Goal: Task Accomplishment & Management: Manage account settings

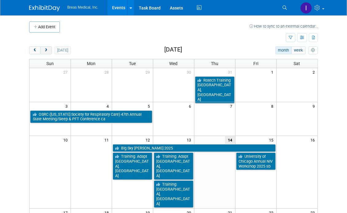
click at [47, 50] on span "next" at bounding box center [46, 50] width 5 height 4
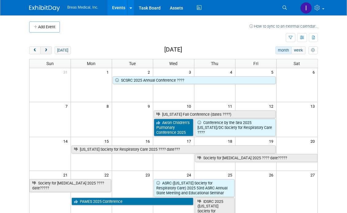
click at [47, 50] on span "next" at bounding box center [46, 50] width 5 height 4
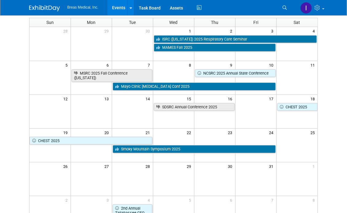
scroll to position [31, 0]
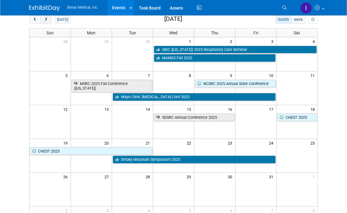
click at [48, 20] on span "next" at bounding box center [46, 20] width 5 height 4
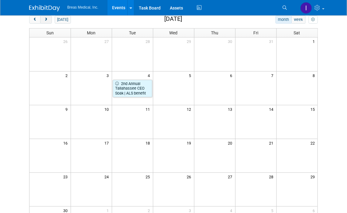
click at [48, 20] on span "next" at bounding box center [46, 20] width 5 height 4
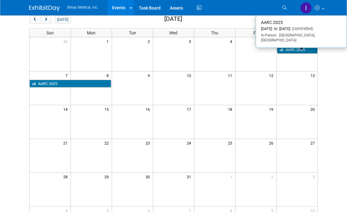
click at [305, 52] on link "AARC 2025" at bounding box center [297, 50] width 40 height 8
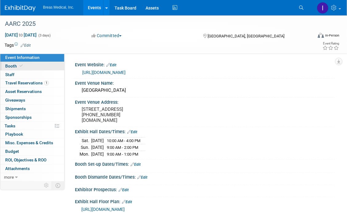
click at [8, 63] on link "Booth" at bounding box center [32, 66] width 64 height 8
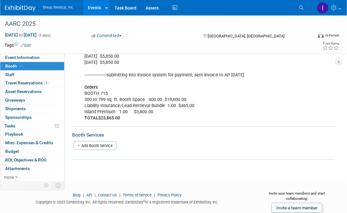
scroll to position [170, 0]
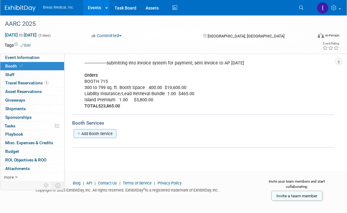
click at [102, 133] on link "Add Booth Service" at bounding box center [95, 133] width 43 height 9
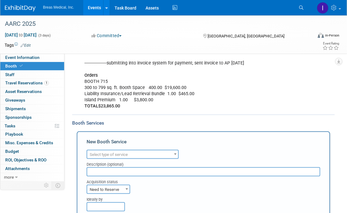
scroll to position [0, 0]
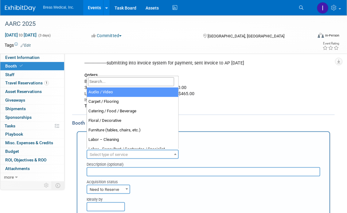
click at [157, 152] on span "Select type of service" at bounding box center [132, 154] width 91 height 9
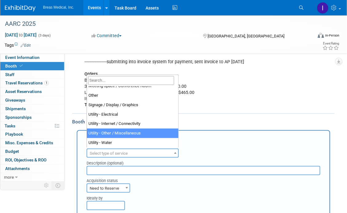
scroll to position [170, 0]
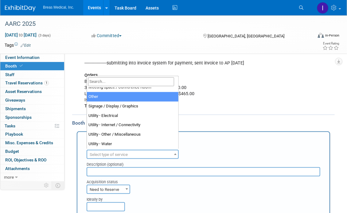
select select "1"
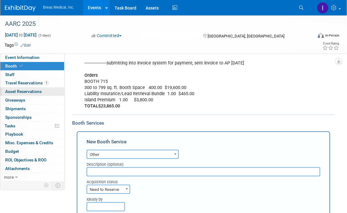
click at [17, 88] on link "0 Asset Reservations 0" at bounding box center [32, 91] width 64 height 8
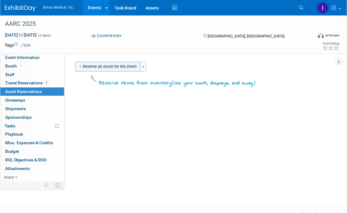
click at [114, 64] on button "Reserve an Asset for this Event" at bounding box center [107, 67] width 65 height 10
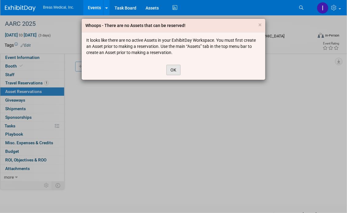
click at [174, 68] on button "OK" at bounding box center [173, 70] width 14 height 10
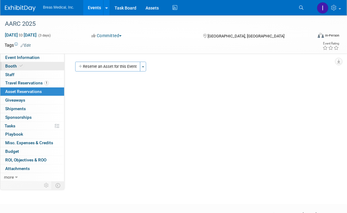
click at [7, 66] on span "Booth" at bounding box center [14, 65] width 19 height 5
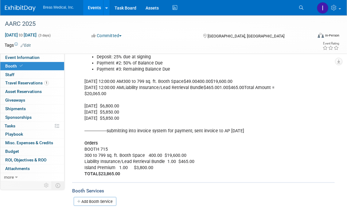
scroll to position [123, 0]
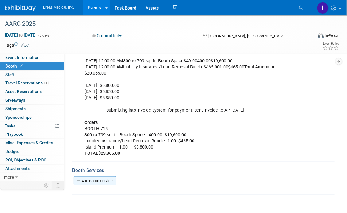
click at [98, 180] on link "Add Booth Service" at bounding box center [95, 180] width 43 height 9
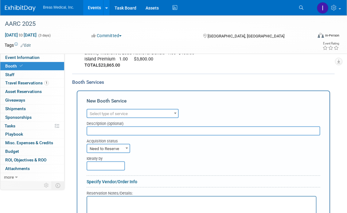
scroll to position [215, 0]
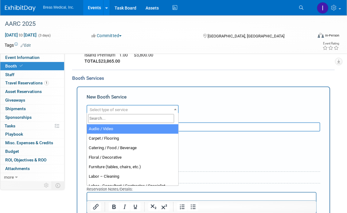
click at [135, 108] on span "Select type of service" at bounding box center [132, 110] width 91 height 9
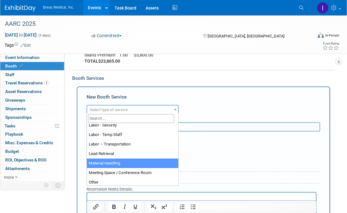
scroll to position [123, 0]
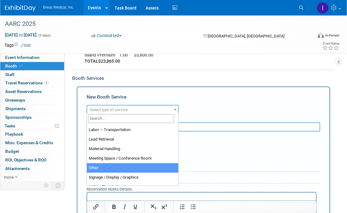
select select "1"
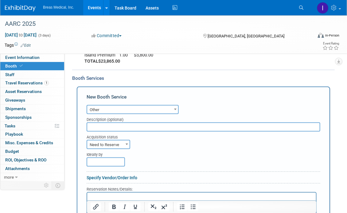
click at [121, 125] on input "text" at bounding box center [202, 126] width 233 height 9
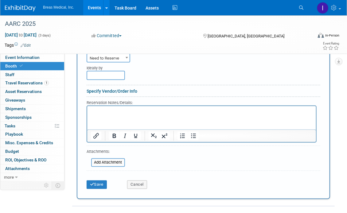
scroll to position [307, 0]
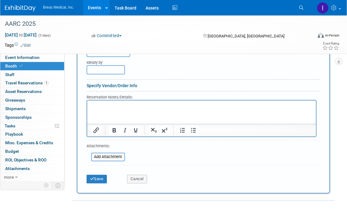
type input "Breas booth items"
click at [112, 106] on p "Rich Text Area. Press ALT-0 for help." at bounding box center [200, 106] width 221 height 6
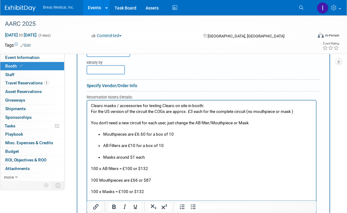
scroll to position [311, 0]
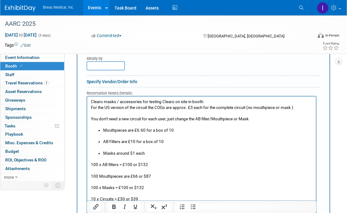
click at [99, 113] on p "Rich Text Area. Press ALT-0 for help." at bounding box center [200, 113] width 221 height 6
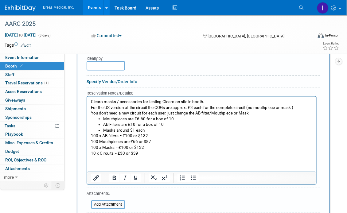
click at [218, 101] on p "Clearo masks / accessories for testing Clearo on site in booth:" at bounding box center [200, 102] width 221 height 6
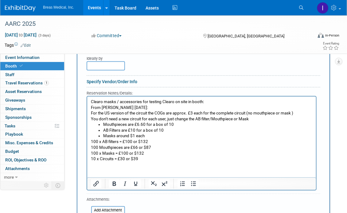
click at [218, 101] on p "Clearo masks / accessories for testing Clearo on site in booth:" at bounding box center [200, 102] width 221 height 6
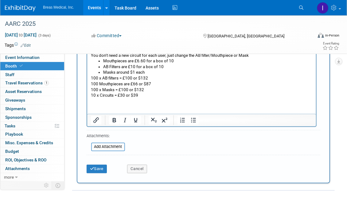
scroll to position [403, 0]
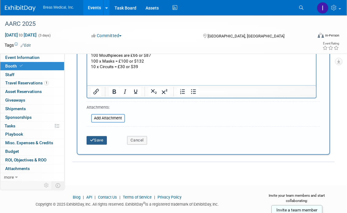
click at [93, 140] on icon "submit" at bounding box center [92, 140] width 4 height 4
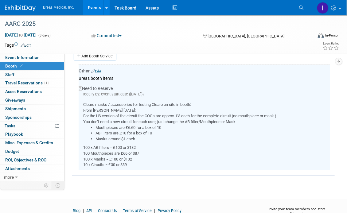
scroll to position [246, 0]
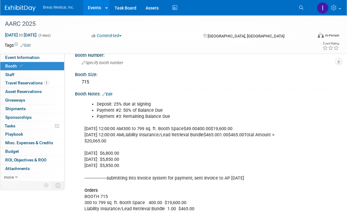
scroll to position [0, 0]
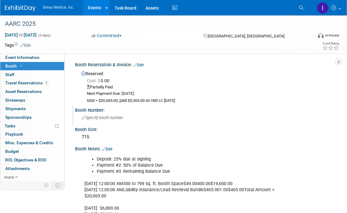
click at [101, 117] on span "Specify booth number" at bounding box center [102, 117] width 41 height 5
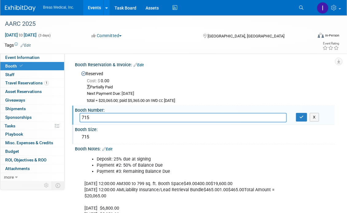
type input "715"
drag, startPoint x: 92, startPoint y: 137, endPoint x: 80, endPoint y: 136, distance: 12.0
click at [80, 136] on div "715" at bounding box center [204, 137] width 250 height 10
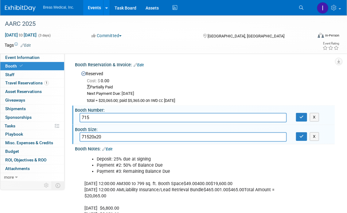
drag, startPoint x: 91, startPoint y: 135, endPoint x: 78, endPoint y: 138, distance: 12.9
click at [78, 138] on div "71520x20" at bounding box center [183, 137] width 216 height 10
type input "20x20"
click at [301, 116] on icon "button" at bounding box center [301, 117] width 4 height 4
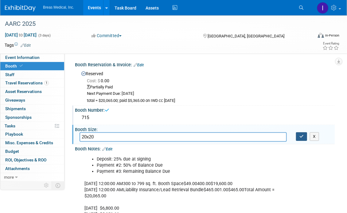
click at [302, 137] on icon "button" at bounding box center [301, 136] width 4 height 4
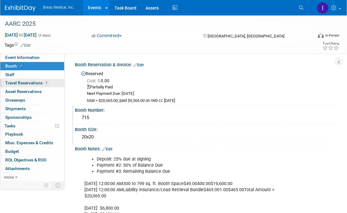
click at [10, 83] on span "Travel Reservations 1" at bounding box center [27, 82] width 44 height 5
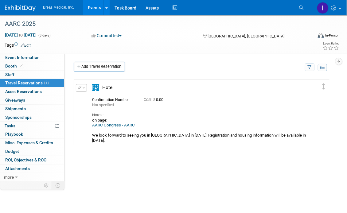
click at [113, 124] on link "AARC Congress - AARC" at bounding box center [113, 125] width 43 height 5
click at [19, 56] on span "Event Information" at bounding box center [22, 57] width 34 height 5
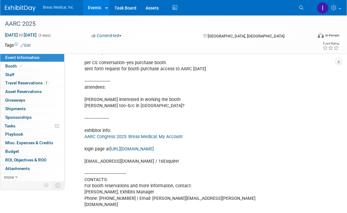
scroll to position [184, 0]
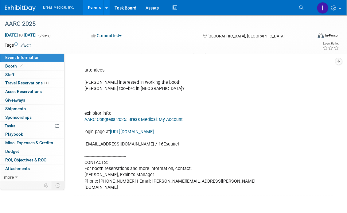
click at [142, 134] on link "https://congress2025.smallworldlabs.com/" at bounding box center [132, 131] width 44 height 5
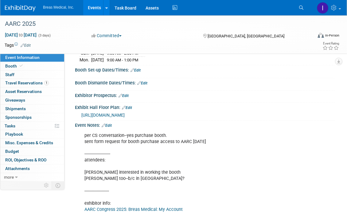
scroll to position [92, 0]
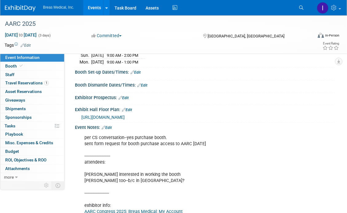
click at [110, 129] on link "Edit" at bounding box center [107, 127] width 10 height 4
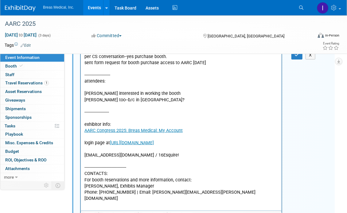
scroll to position [215, 0]
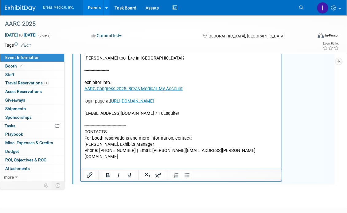
click at [190, 117] on p "per CS conversation--yes purchase booth. sent form request for booth purchase a…" at bounding box center [181, 86] width 194 height 148
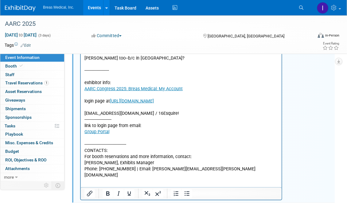
click at [94, 137] on p "---------------------------------- CONTACTS: For booth reservations and more in…" at bounding box center [181, 156] width 194 height 43
click at [121, 119] on p "----------------------" at bounding box center [181, 119] width 194 height 6
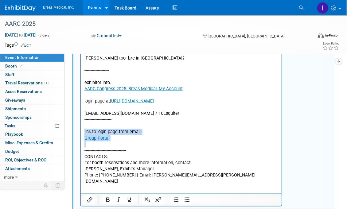
drag, startPoint x: 117, startPoint y: 142, endPoint x: 81, endPoint y: 129, distance: 38.3
click at [81, 129] on html "per CS conversation--yes purchase booth. sent form request for booth purchase a…" at bounding box center [180, 96] width 201 height 175
click at [104, 203] on icon "Bold" at bounding box center [107, 199] width 7 height 7
click at [151, 133] on p "link to login page from email:" at bounding box center [181, 132] width 194 height 6
click at [104, 145] on p "---------------------------------- CONTACTS: For booth reservations and more in…" at bounding box center [181, 162] width 194 height 43
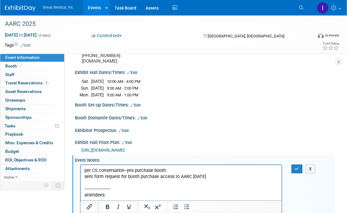
scroll to position [96, 0]
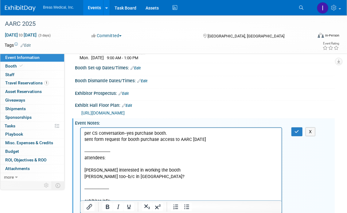
click at [140, 177] on p "per CS conversation--yes purchase booth. sent form request for booth purchase a…" at bounding box center [181, 182] width 194 height 105
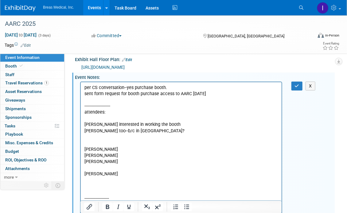
scroll to position [177, 0]
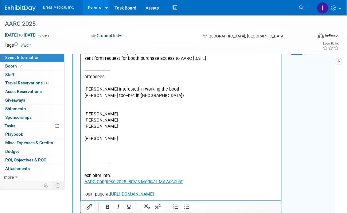
click at [122, 140] on p "Katherine Royster" at bounding box center [181, 138] width 194 height 6
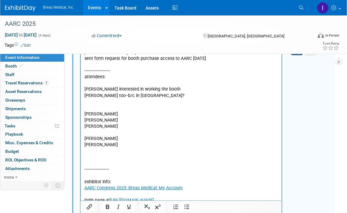
click at [298, 55] on button "button" at bounding box center [296, 50] width 11 height 9
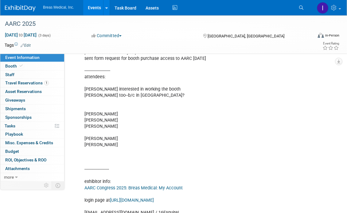
scroll to position [147, 0]
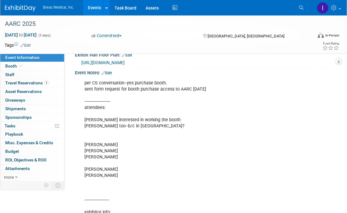
click at [112, 75] on link "Edit" at bounding box center [107, 73] width 10 height 4
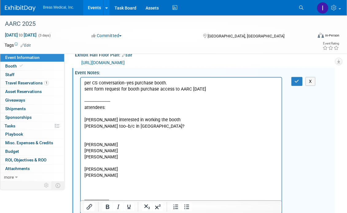
scroll to position [0, 0]
click at [130, 168] on p "per CS conversation--yes purchase booth. sent form request for booth purchase a…" at bounding box center [181, 203] width 194 height 246
drag, startPoint x: 158, startPoint y: 176, endPoint x: 109, endPoint y: 176, distance: 48.8
click at [109, 176] on p "per CS conversation--yes purchase booth. sent form request for booth purchase a…" at bounding box center [181, 203] width 194 height 246
copy p "--registered 8-14-2025"
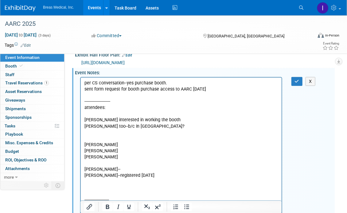
click at [135, 142] on p "per CS conversation--yes purchase booth. sent form request for booth purchase a…" at bounding box center [181, 203] width 194 height 246
click at [124, 153] on p "per CS conversation--yes purchase booth. sent form request for booth purchase a…" at bounding box center [181, 203] width 194 height 246
click at [125, 188] on p "per CS conversation--yes purchase booth. sent form request for booth purchase a…" at bounding box center [181, 203] width 194 height 246
drag, startPoint x: 165, startPoint y: 144, endPoint x: 118, endPoint y: 143, distance: 46.3
click at [118, 143] on p "per CS conversation--yes purchase booth. sent form request for booth purchase a…" at bounding box center [181, 203] width 194 height 246
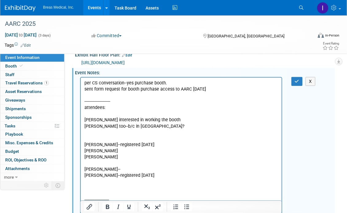
copy p "--registered 8-14-2025"
click at [119, 152] on p "per CS conversation--yes purchase booth. sent form request for booth purchase a…" at bounding box center [181, 203] width 194 height 246
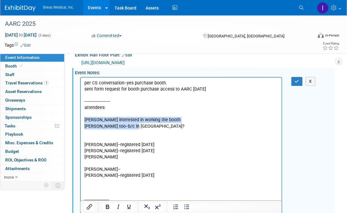
drag, startPoint x: 135, startPoint y: 126, endPoint x: 78, endPoint y: 117, distance: 57.0
click at [80, 117] on html "per CS conversation--yes purchase booth. sent form request for booth purchase a…" at bounding box center [180, 201] width 201 height 249
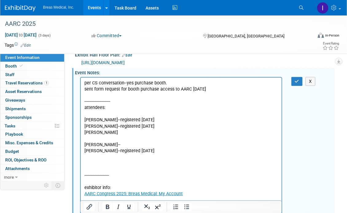
click at [87, 163] on p "per CS conversation--yes purchase booth. sent form request for booth purchase a…" at bounding box center [181, 191] width 194 height 222
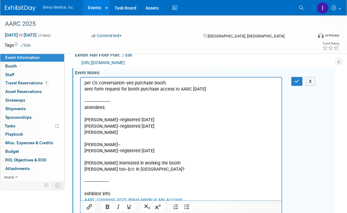
click at [92, 170] on p "per CS conversation--yes purchase booth. sent form request for booth purchase a…" at bounding box center [181, 194] width 194 height 228
click at [100, 156] on p "per CS conversation--yes purchase booth. sent form request for booth purchase a…" at bounding box center [181, 194] width 194 height 228
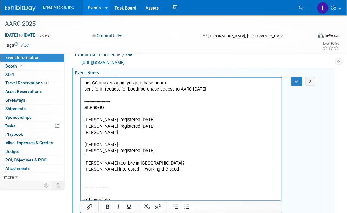
click at [120, 133] on p "per CS conversation--yes purchase booth. sent form request for booth purchase a…" at bounding box center [181, 117] width 194 height 74
click at [180, 125] on p "per CS conversation--yes purchase booth. sent form request for booth purchase a…" at bounding box center [181, 117] width 194 height 74
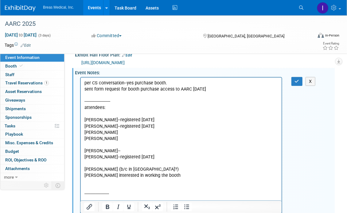
drag, startPoint x: 163, startPoint y: 125, endPoint x: 113, endPoint y: 125, distance: 50.0
click at [113, 125] on p "per CS conversation--yes purchase booth. sent form request for booth purchase a…" at bounding box center [181, 104] width 194 height 49
copy p "--registered 8-14-2025"
click at [121, 133] on p "Brett Townsend Scott Barth Katherine Royster-- Inga Dolezar--registered 8-14-20…" at bounding box center [181, 144] width 194 height 31
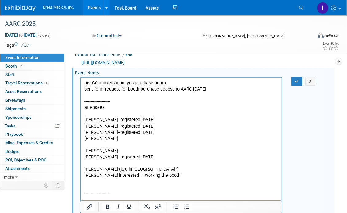
drag, startPoint x: 160, startPoint y: 133, endPoint x: 114, endPoint y: 132, distance: 45.4
click at [114, 132] on p "Brett Townsend--registered 8-14-2025 Scott Barth Katherine Royster-- Inga Dolez…" at bounding box center [181, 144] width 194 height 31
copy p "--registered 8-14-2025"
click at [107, 138] on p "Brett Townsend--registered 8-14-2025 Scott Barth Katherine Royster-- Inga Dolez…" at bounding box center [181, 144] width 194 height 31
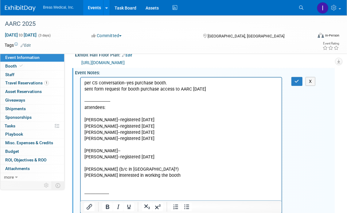
drag, startPoint x: 155, startPoint y: 159, endPoint x: 111, endPoint y: 156, distance: 44.5
click at [111, 156] on p "Brett Townsend--registered 8-14-2025 Scott Barth--registered 8-14-2025 Katherin…" at bounding box center [181, 144] width 194 height 31
copy p "registered 8-14-2025"
click at [132, 152] on p "Brett Townsend--registered 8-14-2025 Scott Barth--registered 8-14-2025 Katherin…" at bounding box center [181, 144] width 194 height 31
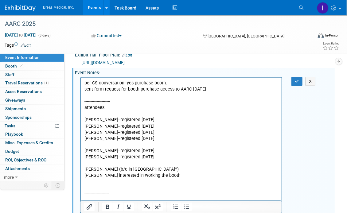
click at [109, 145] on p "Brett Townsend--registered 8-14-2025 Scott Barth--registered 8-14-2025 Katherin…" at bounding box center [181, 144] width 194 height 31
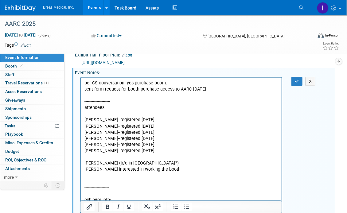
click at [128, 113] on p "per CS conversation--yes purchase booth. sent form request for booth purchase a…" at bounding box center [181, 104] width 194 height 49
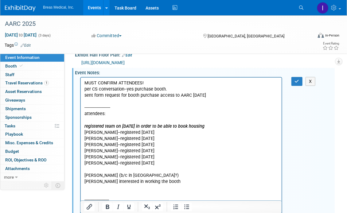
click at [129, 78] on html "MUST CONFIRM ATTENDEES! per CS conversation--yes purchase booth. sent form requ…" at bounding box center [180, 201] width 201 height 249
click at [127, 81] on p "MUST CONFIRM ATTENDEES!" at bounding box center [181, 83] width 194 height 6
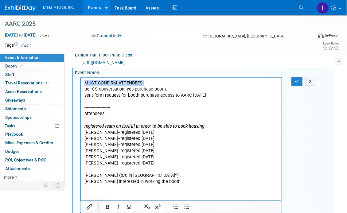
click at [127, 81] on p "MUST CONFIRM ATTENDEES!" at bounding box center [181, 83] width 194 height 6
click at [234, 128] on p "registered team on 8-14-2025 in order to be able to book housing Chris Southerl…" at bounding box center [181, 132] width 194 height 18
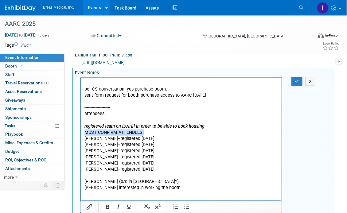
drag, startPoint x: 158, startPoint y: 130, endPoint x: 81, endPoint y: 131, distance: 76.7
click at [81, 131] on html "per CS conversation--yes purchase booth. sent form request for booth purchase a…" at bounding box center [180, 204] width 201 height 255
click at [147, 133] on p "MUST CONFIRM ATTENDEES! Chris Southerland--registered 8-14-2025 Michael Griggs-…" at bounding box center [181, 138] width 194 height 18
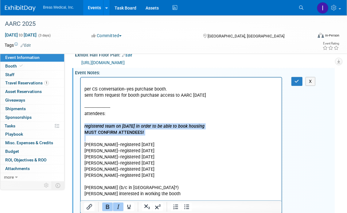
drag, startPoint x: 85, startPoint y: 138, endPoint x: 83, endPoint y: 125, distance: 13.6
click at [83, 125] on html "per CS conversation--yes purchase booth. sent form request for booth purchase a…" at bounding box center [180, 207] width 201 height 261
click at [119, 206] on icon "Italic" at bounding box center [117, 206] width 7 height 7
click at [84, 127] on p "registered team on 8-14-2025 in order to be able to book housing" at bounding box center [181, 126] width 194 height 6
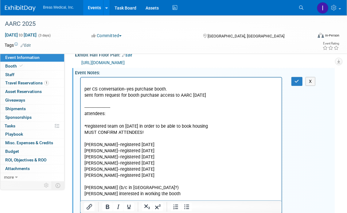
click at [226, 126] on p "*registered team on 8-14-2025 in order to be able to book housing" at bounding box center [181, 126] width 194 height 6
click at [85, 131] on p "MUST CONFIRM ATTENDEES!" at bounding box center [181, 132] width 194 height 6
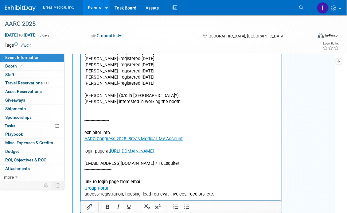
scroll to position [208, 0]
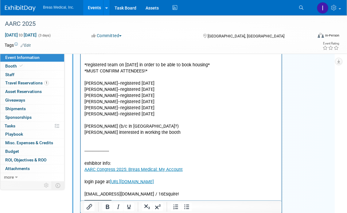
drag, startPoint x: 158, startPoint y: 114, endPoint x: 108, endPoint y: 116, distance: 50.0
click at [108, 116] on p "Brett Townsend--registered 8-14-2025 Scott Barth--registered 8-14-2025 Katherin…" at bounding box center [181, 104] width 194 height 25
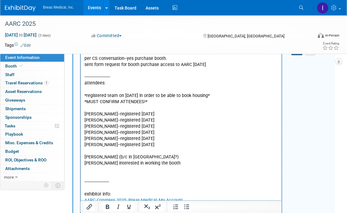
click at [297, 53] on icon "button" at bounding box center [296, 50] width 5 height 4
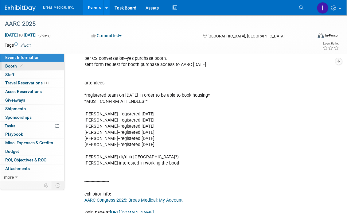
click at [8, 63] on link "Booth" at bounding box center [32, 66] width 64 height 8
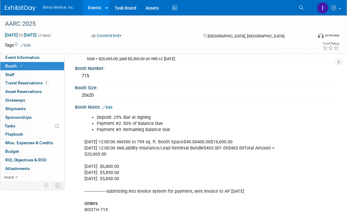
scroll to position [31, 0]
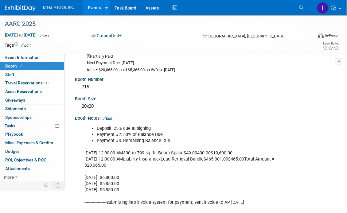
click at [112, 116] on link "Edit" at bounding box center [107, 118] width 10 height 4
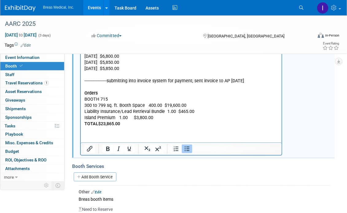
scroll to position [153, 0]
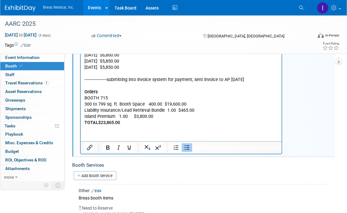
click at [151, 126] on html "Deposit: 25% due at signing Payment #2: 50% of Balance Due Payment #3: Remainin…" at bounding box center [180, 63] width 201 height 126
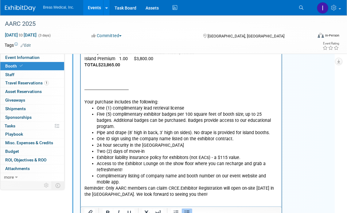
scroll to position [225, 0]
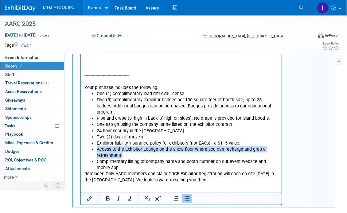
drag, startPoint x: 126, startPoint y: 147, endPoint x: 87, endPoint y: 143, distance: 39.5
click at [87, 143] on ul "One (1) complimentary lead retrieval license Five (5) complimentary exhibitor b…" at bounding box center [181, 131] width 194 height 80
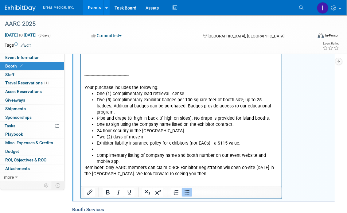
click at [179, 165] on p "Reminder: Only AARC members can claim CRCE.Exhibitor Registration will open on-…" at bounding box center [181, 171] width 194 height 12
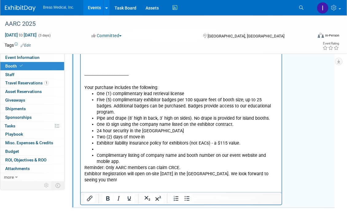
click at [116, 128] on li "24 hour security in the Expo hall" at bounding box center [186, 131] width 181 height 6
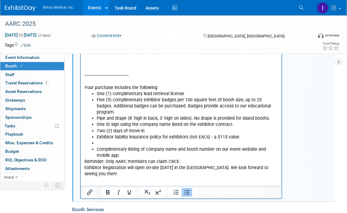
click at [113, 128] on li "Two (2) days of move-in" at bounding box center [186, 131] width 181 height 6
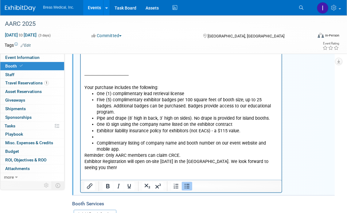
click at [108, 134] on li "Rich Text Area. Press ALT-0 for help." at bounding box center [186, 137] width 181 height 6
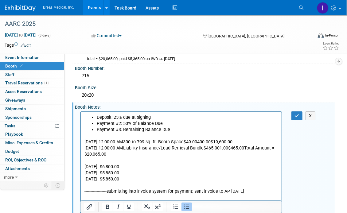
scroll to position [41, 0]
click at [298, 117] on icon "button" at bounding box center [296, 116] width 5 height 4
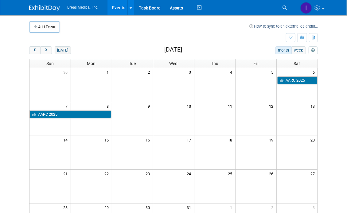
click at [61, 48] on button "[DATE]" at bounding box center [63, 50] width 16 height 8
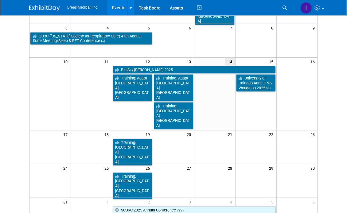
scroll to position [92, 0]
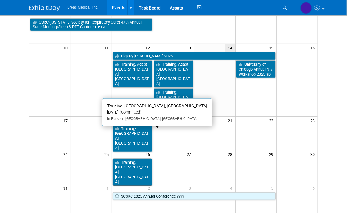
click at [126, 159] on link "Training: [GEOGRAPHIC_DATA], [GEOGRAPHIC_DATA]" at bounding box center [133, 172] width 40 height 27
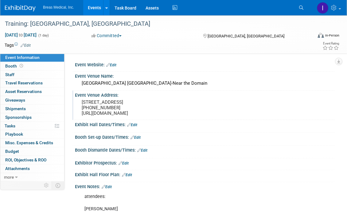
click at [294, 109] on div "Event Venue Address: 2600 Brockton Dr Austin, TX 78758 +17374840975 https://www…" at bounding box center [203, 104] width 262 height 29
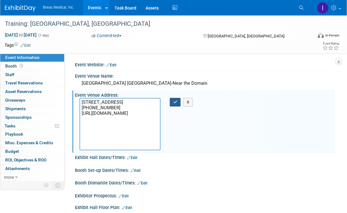
click at [176, 104] on button "button" at bounding box center [175, 102] width 11 height 9
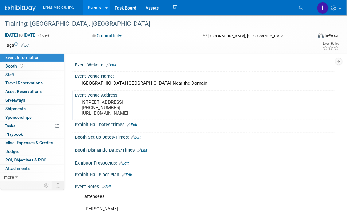
click at [327, 103] on div "Event Venue Address: 2600 Brockton Dr Austin, TX 78758 +17374840975 https://www…" at bounding box center [203, 104] width 262 height 29
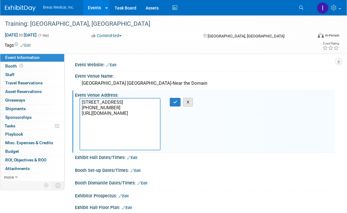
click at [189, 103] on button "X" at bounding box center [188, 102] width 10 height 9
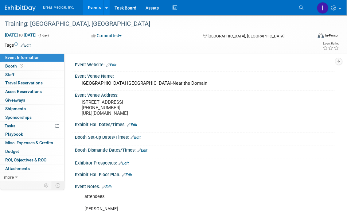
click at [290, 70] on div "Event Website: Edit" at bounding box center [203, 65] width 262 height 11
click at [11, 67] on span "Booth" at bounding box center [14, 65] width 19 height 5
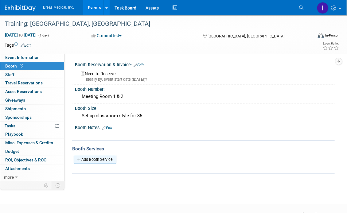
click at [91, 155] on link "Add Booth Service" at bounding box center [95, 159] width 43 height 9
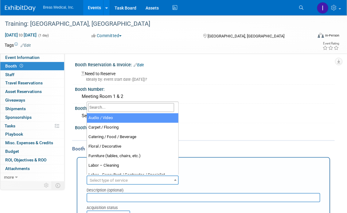
click at [134, 180] on span "Select type of service" at bounding box center [132, 180] width 91 height 9
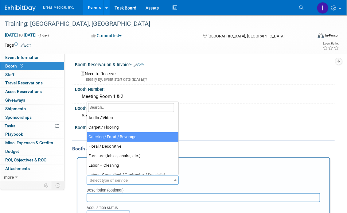
select select "22"
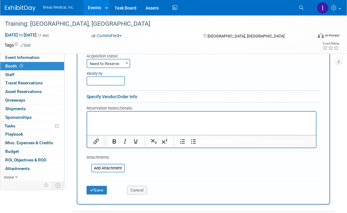
scroll to position [153, 0]
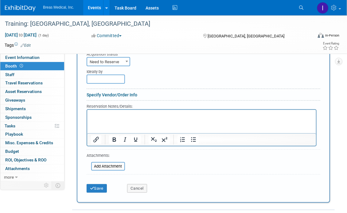
click at [123, 116] on p "Rich Text Area. Press ALT-0 for help." at bounding box center [200, 115] width 221 height 6
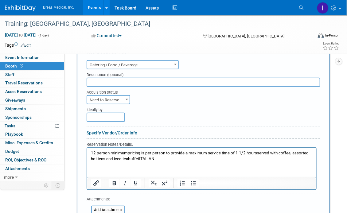
scroll to position [61, 0]
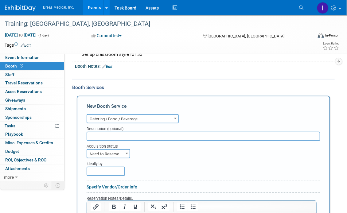
click at [120, 135] on input "text" at bounding box center [202, 136] width 233 height 9
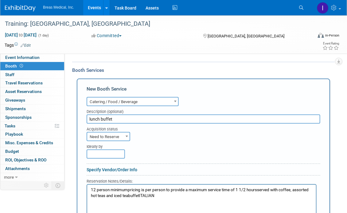
scroll to position [123, 0]
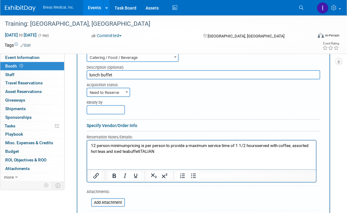
type input "lunch buffet"
click at [122, 90] on span "Need to Reserve" at bounding box center [108, 92] width 42 height 9
select select "2"
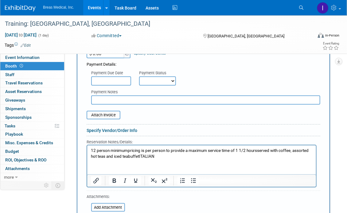
scroll to position [215, 0]
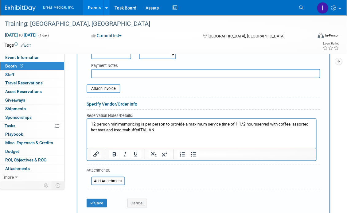
click at [127, 124] on p "12 person minimumpricing is per person to provide a maximum service time of 1 1…" at bounding box center [200, 126] width 221 height 11
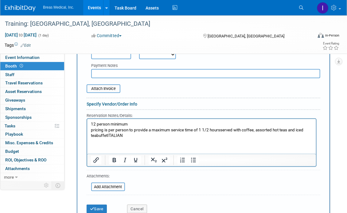
click at [219, 130] on p "pricing is per person to provide a maximum service time of 1 1/2 hoursserved wi…" at bounding box center [200, 132] width 221 height 11
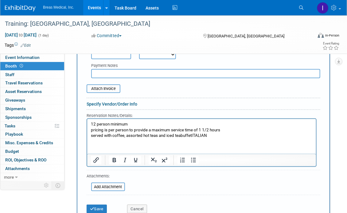
click at [214, 136] on p "served with coffee, assorted hot teas and iced teabuffetITALIAN" at bounding box center [200, 135] width 221 height 6
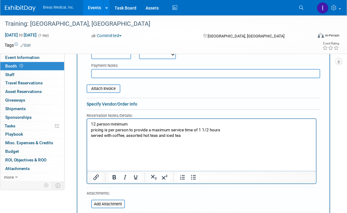
drag, startPoint x: 304, startPoint y: 154, endPoint x: 299, endPoint y: 154, distance: 4.9
click at [304, 154] on p "Rich Text Area. Press ALT-0 for help." at bounding box center [200, 153] width 221 height 6
click at [93, 144] on p "Rich Text Area. Press ALT-0 for help." at bounding box center [200, 147] width 221 height 6
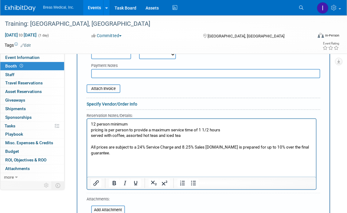
click at [212, 146] on p "All prices are subject to a 24% Service Charge and 8.25% Sales Tax.Food is prep…" at bounding box center [200, 149] width 221 height 11
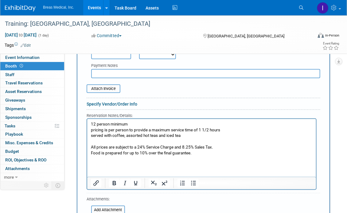
click at [230, 159] on p "Rich Text Area. Press ALT-0 for help." at bounding box center [200, 158] width 221 height 6
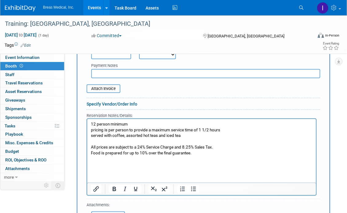
click at [266, 154] on p "Food is prepared for up to 10% over the final guarantee." at bounding box center [200, 153] width 221 height 6
click at [110, 167] on html "12 person minimum pricing is per person to provide a maximum service time of 1 …" at bounding box center [201, 143] width 228 height 48
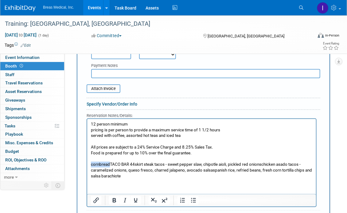
drag, startPoint x: 108, startPoint y: 163, endPoint x: 172, endPoint y: 280, distance: 133.8
click at [87, 163] on html "12 person minimum pricing is per person to provide a maximum service time of 1 …" at bounding box center [201, 149] width 228 height 60
click at [116, 163] on p "TACO BAR 44skirt steak tacos - sweet pepper slaw, chipotle aioli, pickled red o…" at bounding box center [200, 169] width 221 height 17
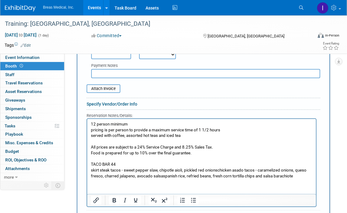
click at [218, 169] on p "skirt steak tacos - sweet pepper slaw, chipotle aioli, pickled red onionschicke…" at bounding box center [200, 172] width 221 height 11
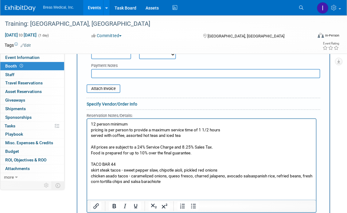
click at [252, 175] on p "chicken asado tacos - caramelized onions, queso fresco, charred jalapeno, avoca…" at bounding box center [200, 178] width 221 height 11
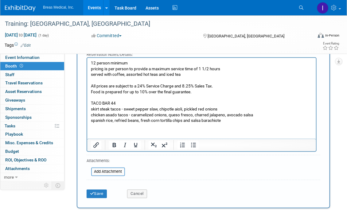
scroll to position [276, 0]
click at [97, 192] on button "Save" at bounding box center [96, 193] width 20 height 9
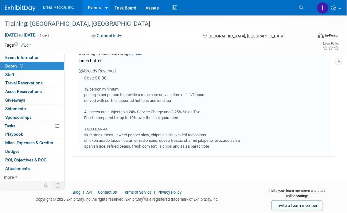
scroll to position [102, 0]
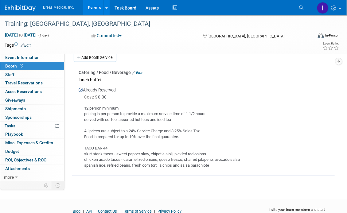
click at [272, 103] on div "12 person minimum pricing is per person to provide a maximum service time of 1 …" at bounding box center [204, 135] width 251 height 68
click at [101, 58] on link "Add Booth Service" at bounding box center [95, 57] width 43 height 9
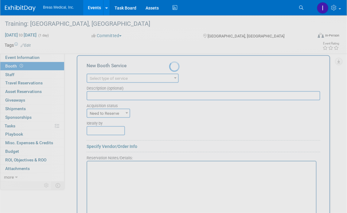
scroll to position [0, 0]
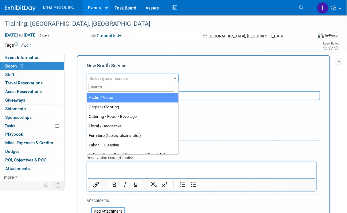
click at [117, 78] on span "Select type of service" at bounding box center [109, 78] width 38 height 5
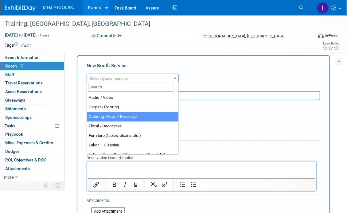
select select "22"
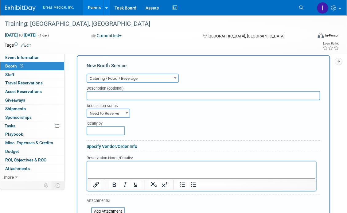
click at [119, 96] on input "text" at bounding box center [202, 95] width 233 height 9
type input "drinks for rest of day"
click at [113, 112] on span "Need to Reserve" at bounding box center [108, 113] width 42 height 9
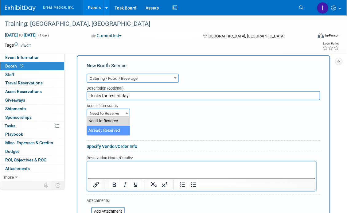
select select "2"
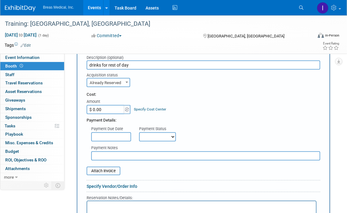
scroll to position [163, 0]
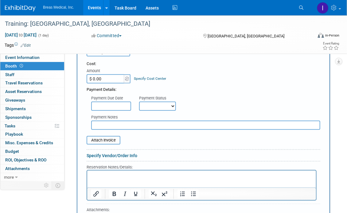
click at [103, 175] on p "Rich Text Area. Press ALT-0 for help." at bounding box center [200, 176] width 221 height 6
paste body "Rich Text Area. Press ALT-0 for help."
click at [127, 176] on p "COFFEE & HOT TEA40 per gallon25 per half gallonICED" at bounding box center [200, 176] width 221 height 6
click at [166, 180] on p "40 per gallon25 per half gallonICED" at bounding box center [200, 181] width 221 height 6
click at [114, 182] on p "40 per gallon25 per half gallon" at bounding box center [200, 181] width 221 height 6
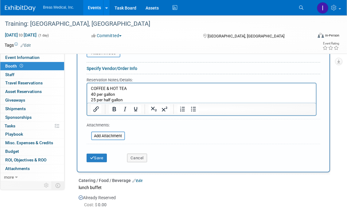
scroll to position [255, 0]
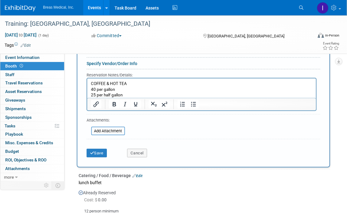
click at [131, 93] on p "25 per half gallon" at bounding box center [200, 95] width 221 height 6
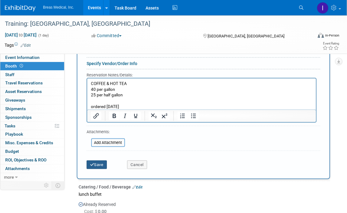
click at [96, 162] on button "Save" at bounding box center [96, 164] width 20 height 9
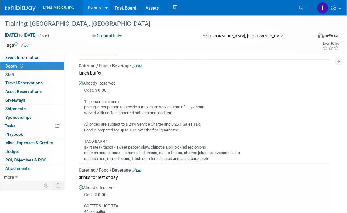
scroll to position [108, 0]
click at [140, 143] on div "12 person minimum pricing is per person to provide a maximum service time of 1 …" at bounding box center [204, 128] width 251 height 68
click at [142, 64] on link "Edit" at bounding box center [137, 66] width 10 height 4
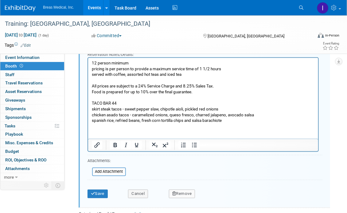
scroll to position [282, 0]
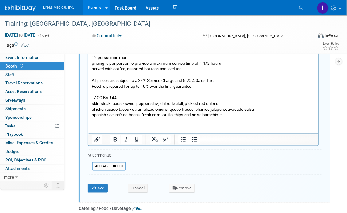
click at [145, 118] on html "12 person minimum pricing is per person to provide a maximum service time of 1 …" at bounding box center [203, 85] width 230 height 66
click at [229, 113] on p "12 person minimum pricing is per person to provide a maximum service time of 1 …" at bounding box center [202, 86] width 223 height 63
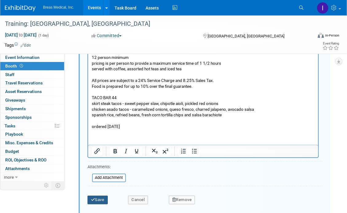
click at [94, 198] on icon "submit" at bounding box center [93, 200] width 4 height 4
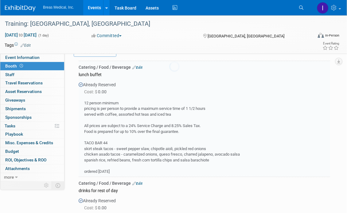
scroll to position [98, 0]
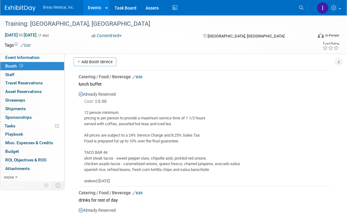
drag, startPoint x: 296, startPoint y: 102, endPoint x: 292, endPoint y: 103, distance: 4.1
click at [296, 102] on div "Cost: $ 0.00" at bounding box center [207, 101] width 246 height 6
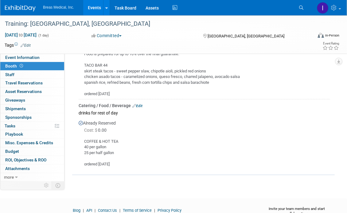
scroll to position [212, 0]
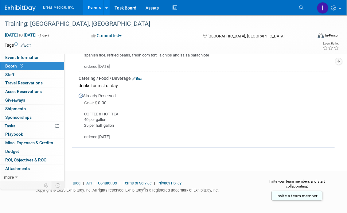
click at [141, 77] on link "Edit" at bounding box center [137, 78] width 10 height 4
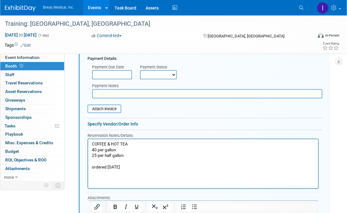
scroll to position [336, 0]
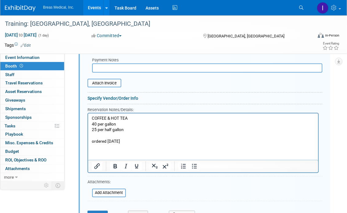
click at [122, 138] on p "COFFEE & HOT TEA 40 per gallon 25 per half gallon ordered 8-14-2025" at bounding box center [202, 130] width 223 height 29
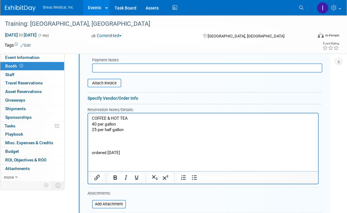
paste body "Rich Text Area. Press ALT-0 for help."
drag, startPoint x: 110, startPoint y: 142, endPoint x: 90, endPoint y: 141, distance: 20.0
click at [90, 141] on html "COFFEE & HOT TEA 40 per gallon 25 per half gallon BeveragesAll prices are subje…" at bounding box center [203, 134] width 230 height 43
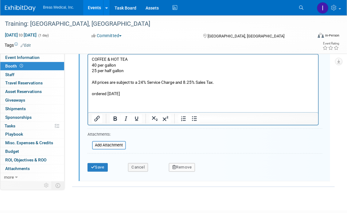
scroll to position [397, 0]
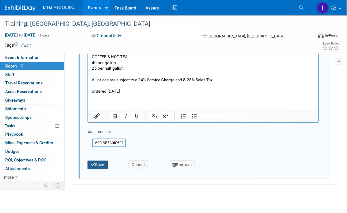
click at [98, 161] on button "Save" at bounding box center [97, 165] width 20 height 9
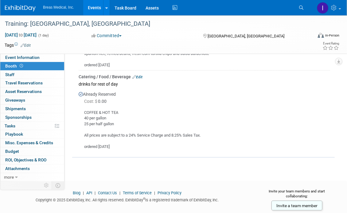
scroll to position [91, 0]
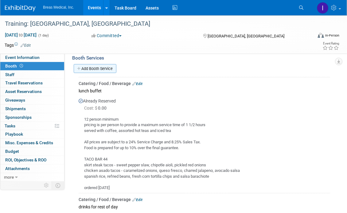
click at [106, 65] on link "Add Booth Service" at bounding box center [95, 68] width 43 height 9
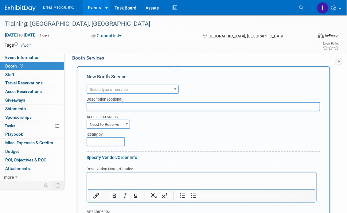
scroll to position [0, 0]
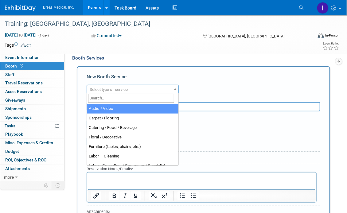
click at [128, 89] on span "Select type of service" at bounding box center [132, 89] width 91 height 9
select select "2"
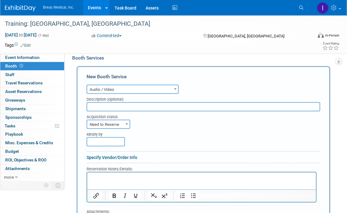
click at [109, 102] on input "text" at bounding box center [202, 106] width 233 height 9
type input "AV items"
click at [106, 178] on p "Rich Text Area. Press ALT-0 for help." at bounding box center [200, 178] width 221 height 6
paste body "Rich Text Area. Press ALT-0 for help."
click at [161, 175] on p "LCD PROJECTOR & SCREEN" at bounding box center [200, 178] width 221 height 6
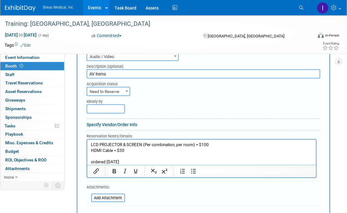
scroll to position [183, 0]
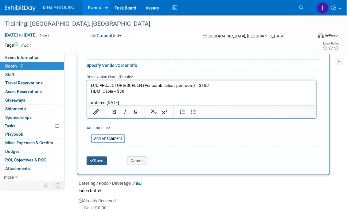
click at [98, 160] on button "Save" at bounding box center [96, 160] width 20 height 9
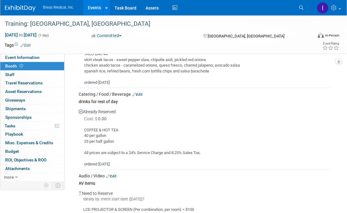
scroll to position [194, 0]
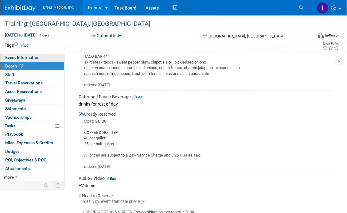
click at [29, 57] on span "Event Information" at bounding box center [22, 57] width 34 height 5
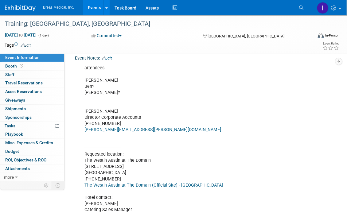
scroll to position [123, 0]
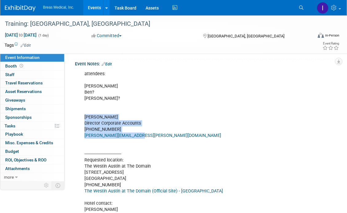
drag, startPoint x: 84, startPoint y: 143, endPoint x: 144, endPoint y: 163, distance: 63.3
copy div "Brett Townsend Director Corporate Accounts 770-324-6525 Brett.townsend@breas.com"
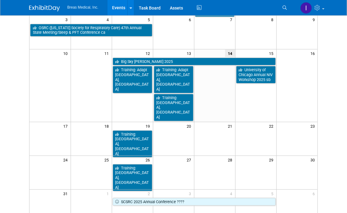
scroll to position [92, 0]
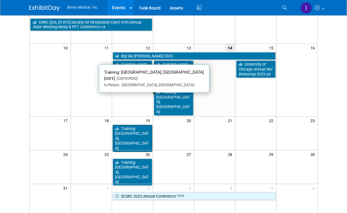
click at [130, 125] on link "Training: [GEOGRAPHIC_DATA], [GEOGRAPHIC_DATA]" at bounding box center [133, 138] width 40 height 27
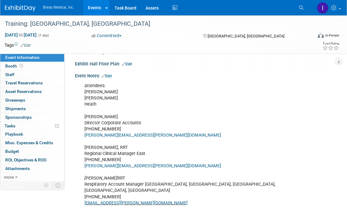
scroll to position [123, 0]
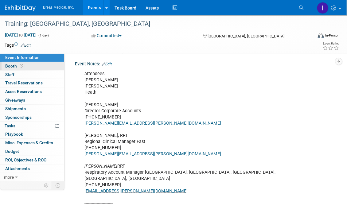
click at [11, 67] on span "Booth" at bounding box center [14, 65] width 19 height 5
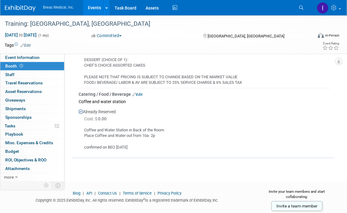
scroll to position [428, 0]
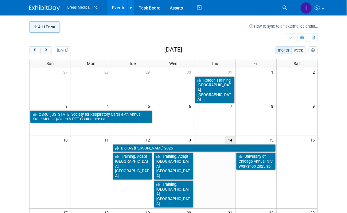
click at [51, 28] on button "Add Event" at bounding box center [44, 26] width 31 height 11
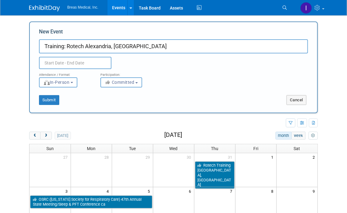
type input "Training: Rotech Alexandria, [GEOGRAPHIC_DATA]"
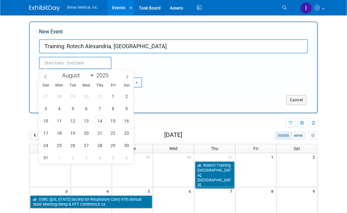
click at [66, 64] on input "text" at bounding box center [75, 63] width 72 height 12
click at [92, 75] on select "January February March April May June July August September October November De…" at bounding box center [76, 75] width 35 height 8
select select "9"
click at [59, 71] on select "January February March April May June July August September October November De…" at bounding box center [76, 75] width 35 height 8
click at [71, 106] on span "7" at bounding box center [73, 108] width 12 height 12
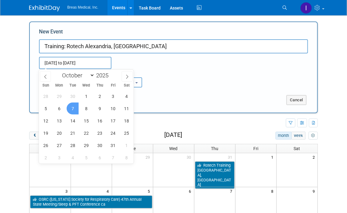
click at [72, 110] on span "7" at bounding box center [73, 108] width 12 height 12
type input "[DATE] to [DATE]"
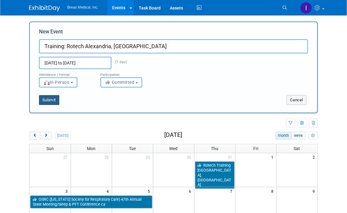
click at [44, 100] on button "Submit" at bounding box center [49, 100] width 20 height 10
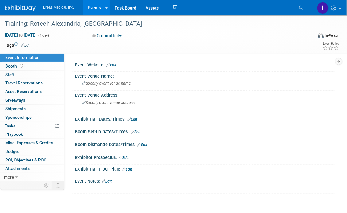
click at [110, 179] on link "Edit" at bounding box center [107, 181] width 10 height 4
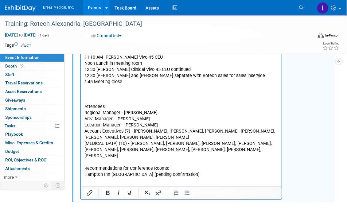
scroll to position [219, 0]
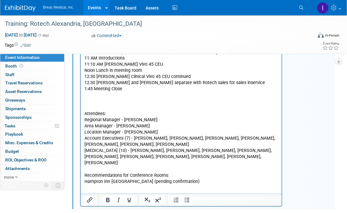
click at [111, 114] on p "Attendees:" at bounding box center [181, 114] width 194 height 6
click at [93, 100] on p "Rich Text Area. Press ALT-0 for help." at bounding box center [181, 102] width 194 height 6
click at [99, 185] on html "Attendees: October 7 th - Alexandria, LA Agenda template: 10 AM Breas set up (H…" at bounding box center [180, 76] width 201 height 218
click at [198, 179] on p "Hampton Inn Alexandria (pending confirmation)" at bounding box center [181, 182] width 194 height 6
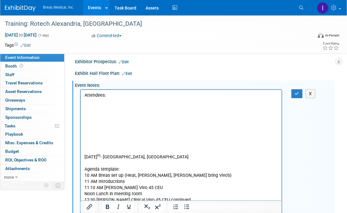
scroll to position [96, 0]
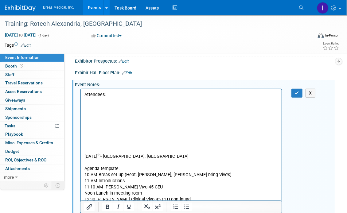
click at [94, 144] on p "Rich Text Area. Press ALT-0 for help." at bounding box center [181, 144] width 194 height 6
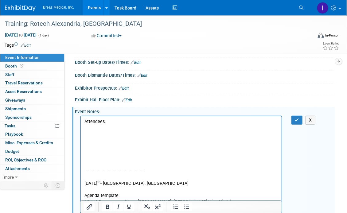
scroll to position [66, 0]
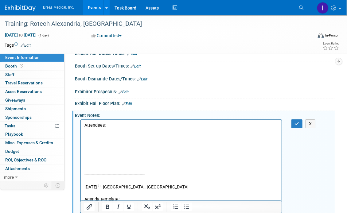
click at [99, 132] on p "Rich Text Area. Press ALT-0 for help." at bounding box center [181, 131] width 194 height 6
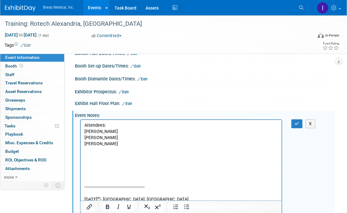
click at [95, 155] on p "Rich Text Area. Press ALT-0 for help." at bounding box center [181, 156] width 194 height 6
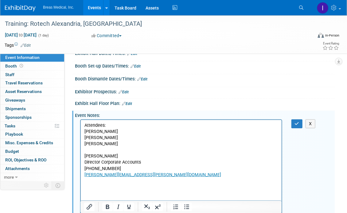
click at [98, 187] on p "Rich Text Area. Press ALT-0 for help." at bounding box center [181, 187] width 194 height 6
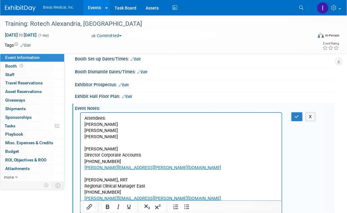
click at [124, 142] on p "Rich Text Area. Press ALT-0 for help." at bounding box center [181, 143] width 194 height 6
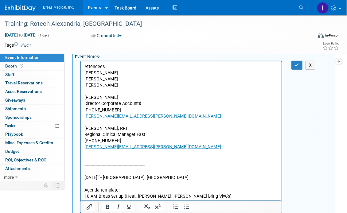
scroll to position [134, 0]
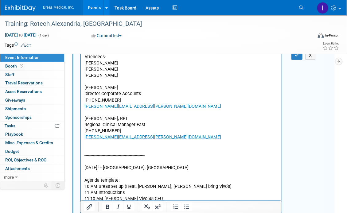
click at [126, 148] on p "Rich Text Area. Press ALT-0 for help." at bounding box center [181, 149] width 194 height 6
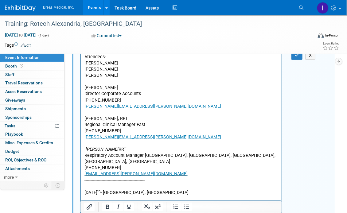
drag, startPoint x: 118, startPoint y: 149, endPoint x: 83, endPoint y: 149, distance: 35.0
click at [83, 149] on html "Attendees: Brett Townsend Heath Boles Joseph Melanson Brett Townsend Director C…" at bounding box center [180, 204] width 201 height 304
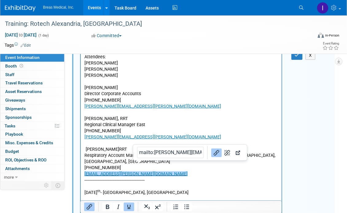
click at [156, 170] on p "Heath Boles RRT Respiratory Account Manager TN, KY, AL, MS, LA 615-295-6851 Hea…" at bounding box center [181, 161] width 194 height 31
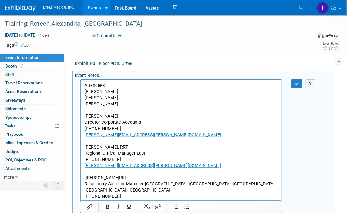
scroll to position [104, 0]
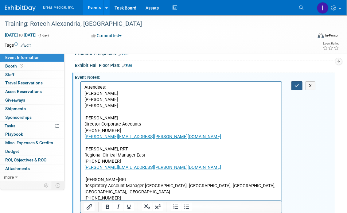
click at [298, 83] on icon "button" at bounding box center [296, 85] width 5 height 4
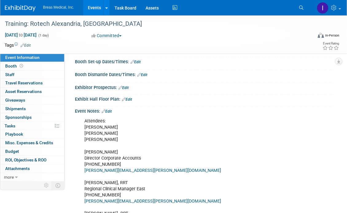
scroll to position [42, 0]
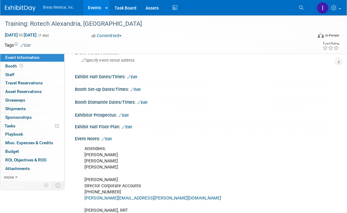
click at [111, 138] on link "Edit" at bounding box center [107, 139] width 10 height 4
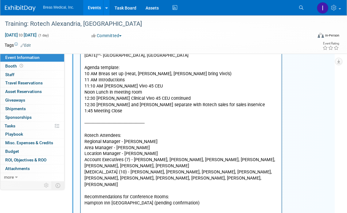
scroll to position [318, 0]
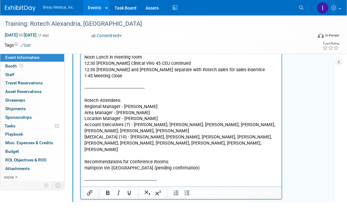
click at [198, 159] on p "Attendees: Brett Townsend Heath Boles Joseph Melanson Brett Townsend Director C…" at bounding box center [181, 27] width 194 height 314
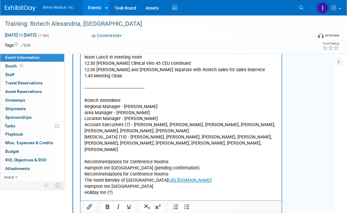
click at [157, 172] on p "Recommendations for Conference Rooms:" at bounding box center [181, 175] width 194 height 6
click at [84, 172] on p "from Katherine:" at bounding box center [181, 175] width 194 height 6
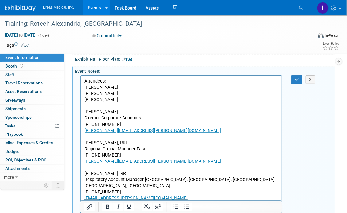
scroll to position [103, 0]
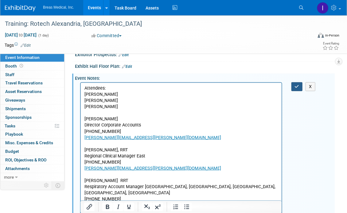
click at [296, 86] on icon "button" at bounding box center [296, 86] width 5 height 4
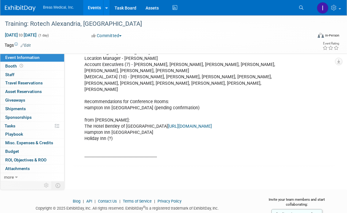
scroll to position [379, 0]
drag, startPoint x: 131, startPoint y: 93, endPoint x: 83, endPoint y: 93, distance: 47.5
copy div "Hampton Inn Alexandria"
drag, startPoint x: 177, startPoint y: 96, endPoint x: 171, endPoint y: 101, distance: 7.2
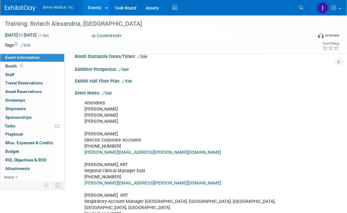
scroll to position [77, 0]
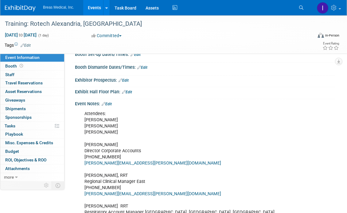
click at [110, 103] on link "Edit" at bounding box center [107, 104] width 10 height 4
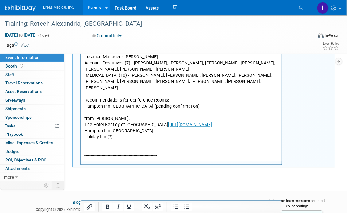
scroll to position [384, 0]
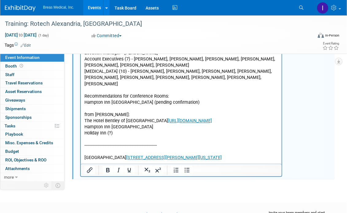
click at [148, 155] on link "6124 West Calhoun DriveAlexandria, Louisiana 71303-5067 USA" at bounding box center [173, 157] width 95 height 5
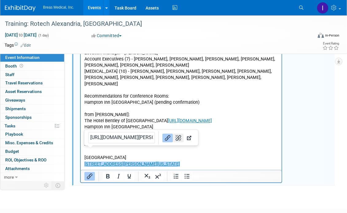
click at [175, 135] on icon "Remove link" at bounding box center [178, 137] width 7 height 7
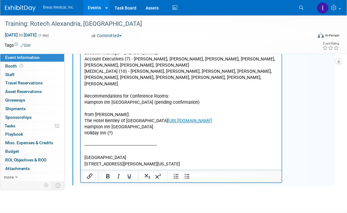
click at [133, 162] on p "﻿6124 West Calhoun DriveAlexandria, Louisiana 71303-5067 USA" at bounding box center [181, 165] width 194 height 6
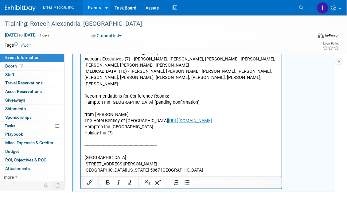
click at [175, 168] on p "Alexandria, Louisiana 71303-5067 USA" at bounding box center [181, 171] width 194 height 6
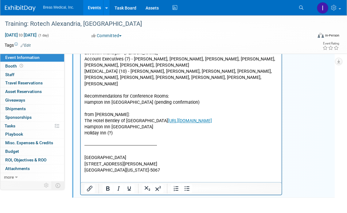
drag, startPoint x: 329, startPoint y: 135, endPoint x: 301, endPoint y: 138, distance: 29.1
click at [141, 174] on p "Rich Text Area. Press ALT-0 for help." at bounding box center [181, 177] width 194 height 6
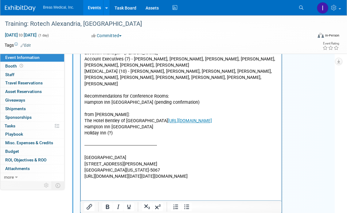
click at [306, 127] on div "Attendees: Brett Townsend Heath Boles Joseph Melanson Brett Townsend Director C…" at bounding box center [204, 13] width 259 height 428
drag, startPoint x: 117, startPoint y: 197, endPoint x: 79, endPoint y: 163, distance: 51.5
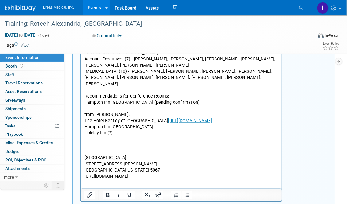
click at [308, 108] on div "Attendees: Brett Townsend Heath Boles Joseph Melanson Brett Townsend Director C…" at bounding box center [204, 0] width 259 height 403
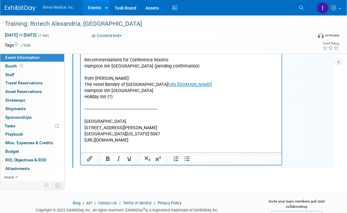
scroll to position [410, 0]
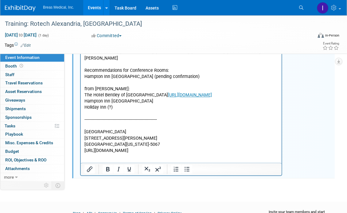
click at [253, 148] on p "https://www.hilton.com/en/hotels/aexlahx-hampton-suites-alexandria/?SEO_id=GMB-…" at bounding box center [181, 151] width 194 height 6
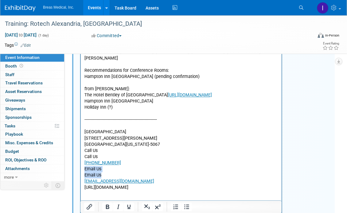
drag, startPoint x: 105, startPoint y: 163, endPoint x: 82, endPoint y: 159, distance: 23.3
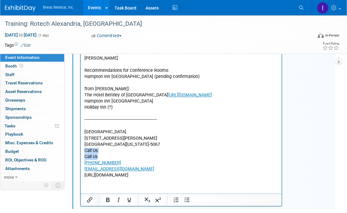
drag, startPoint x: 85, startPoint y: 140, endPoint x: 102, endPoint y: 145, distance: 17.7
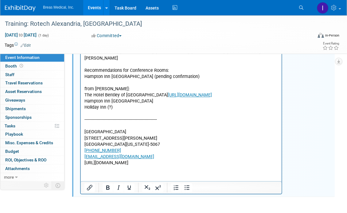
drag, startPoint x: 131, startPoint y: 168, endPoint x: 127, endPoint y: 166, distance: 4.3
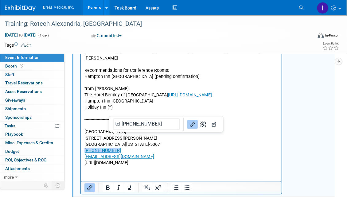
click at [109, 148] on link "318-445-4449" at bounding box center [102, 150] width 36 height 5
click at [199, 123] on icon "Remove link" at bounding box center [202, 124] width 7 height 7
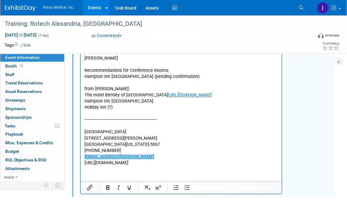
click at [166, 154] on p "AEXLA_Hampton_Suites@hilton.com﻿" at bounding box center [181, 157] width 194 height 6
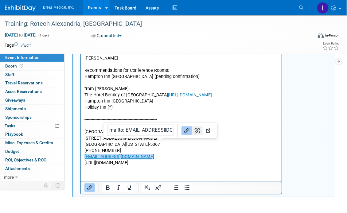
click at [194, 130] on icon "Remove link" at bounding box center [197, 130] width 7 height 7
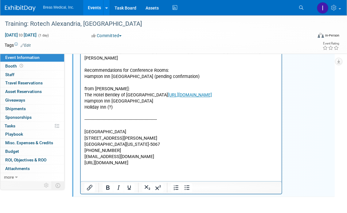
click at [140, 167] on p "Rich Text Area. Press ALT-0 for help." at bounding box center [181, 170] width 194 height 6
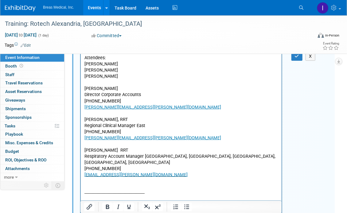
scroll to position [103, 0]
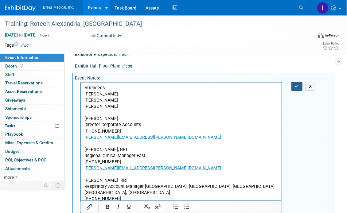
click at [296, 84] on icon "button" at bounding box center [296, 86] width 5 height 4
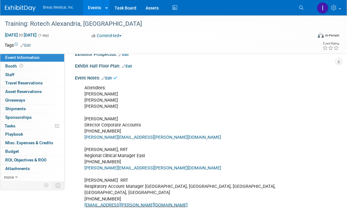
click at [110, 78] on link "Edit" at bounding box center [107, 78] width 10 height 4
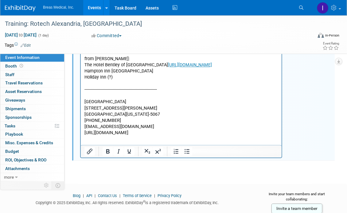
scroll to position [440, 0]
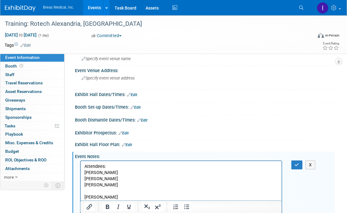
scroll to position [11, 0]
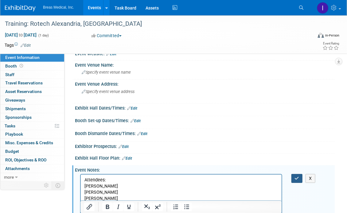
click at [299, 178] on icon "button" at bounding box center [296, 178] width 5 height 4
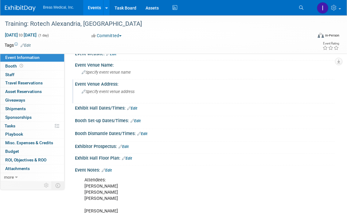
click at [319, 91] on div "Event Venue Address: Specify event venue address" at bounding box center [203, 91] width 262 height 24
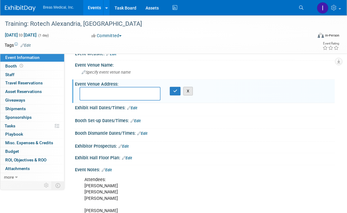
click at [185, 91] on button "X" at bounding box center [188, 91] width 10 height 9
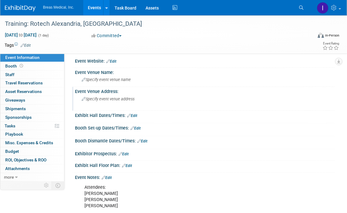
scroll to position [0, 0]
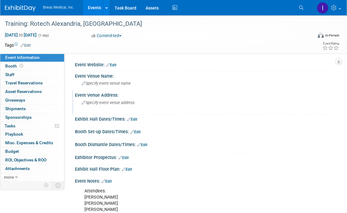
click at [95, 7] on link "Events" at bounding box center [94, 7] width 22 height 15
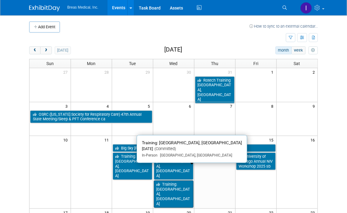
click at [175, 180] on link "Training: [GEOGRAPHIC_DATA], [GEOGRAPHIC_DATA]" at bounding box center [174, 193] width 40 height 27
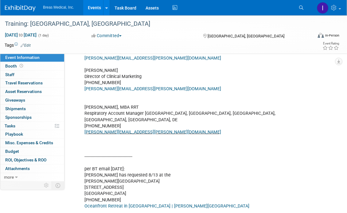
scroll to position [184, 0]
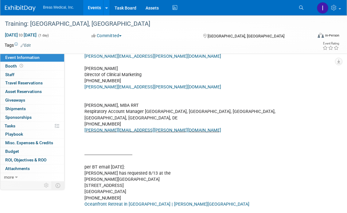
click at [94, 9] on link "Events" at bounding box center [94, 7] width 22 height 15
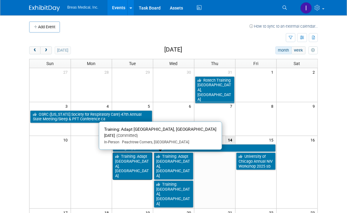
click at [132, 158] on link "Training: Adapt [GEOGRAPHIC_DATA], [GEOGRAPHIC_DATA]" at bounding box center [133, 165] width 40 height 27
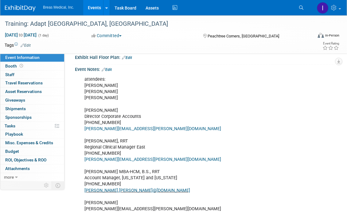
scroll to position [123, 0]
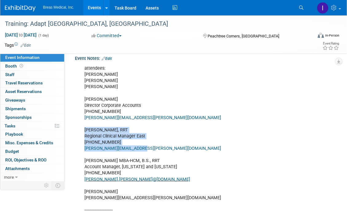
drag, startPoint x: 85, startPoint y: 135, endPoint x: 148, endPoint y: 152, distance: 65.2
copy div "[PERSON_NAME], RRT Regional Clinical Manager East [PHONE_NUMBER] [PERSON_NAME][…"
click at [90, 6] on link "Events" at bounding box center [94, 7] width 22 height 15
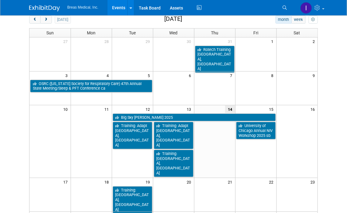
scroll to position [31, 0]
click at [35, 21] on span "prev" at bounding box center [35, 20] width 5 height 4
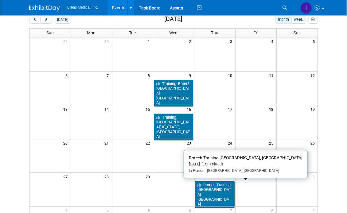
click at [220, 188] on link "Rotech Training [GEOGRAPHIC_DATA], [GEOGRAPHIC_DATA]" at bounding box center [215, 194] width 40 height 27
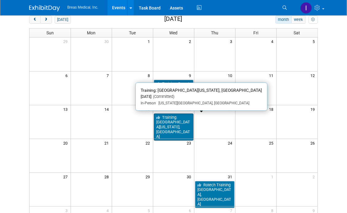
click at [184, 117] on link "Training: [GEOGRAPHIC_DATA][US_STATE], [GEOGRAPHIC_DATA]" at bounding box center [174, 126] width 40 height 27
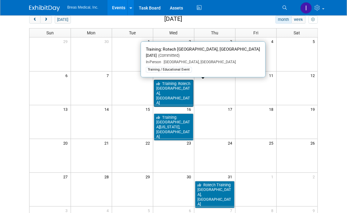
click at [181, 86] on link "Training: Rotech [GEOGRAPHIC_DATA], [GEOGRAPHIC_DATA]" at bounding box center [174, 93] width 40 height 27
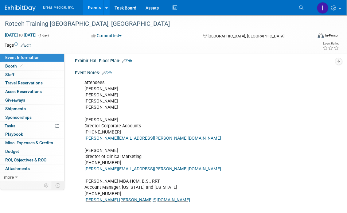
scroll to position [153, 0]
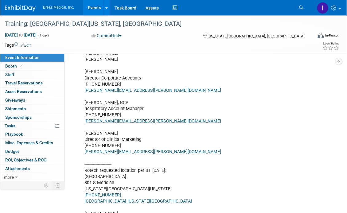
scroll to position [153, 0]
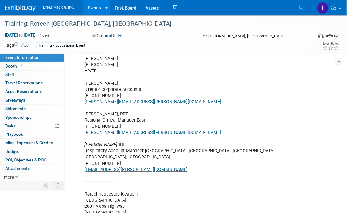
scroll to position [153, 0]
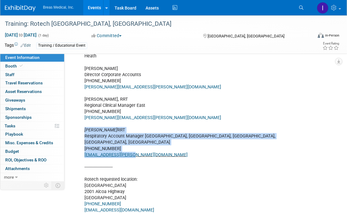
drag, startPoint x: 83, startPoint y: 129, endPoint x: 140, endPoint y: 146, distance: 59.0
copy div "Heath Boles RRT Respiratory Account Manager TN, KY, AL, MS, LA 615-295-6851 Hea…"
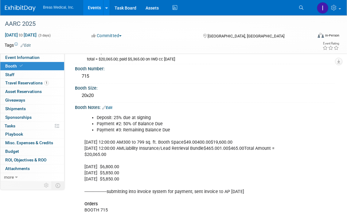
click at [99, 11] on link "Events" at bounding box center [94, 7] width 22 height 15
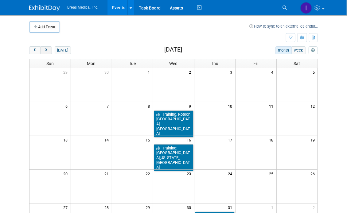
click at [49, 50] on button "next" at bounding box center [45, 50] width 11 height 8
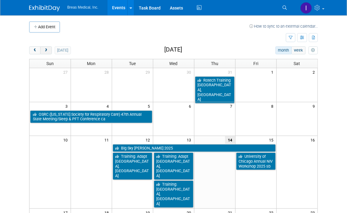
click at [49, 50] on button "next" at bounding box center [45, 50] width 11 height 8
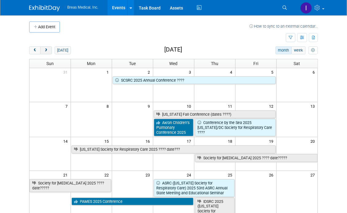
click at [49, 50] on button "next" at bounding box center [45, 50] width 11 height 8
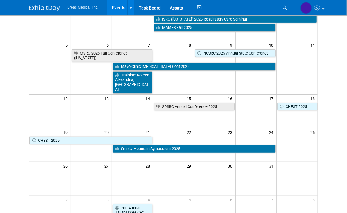
scroll to position [61, 0]
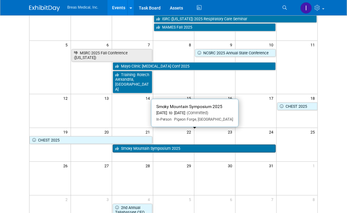
click at [157, 144] on link "Smoky Mountain Symposium 2025" at bounding box center [194, 148] width 163 height 8
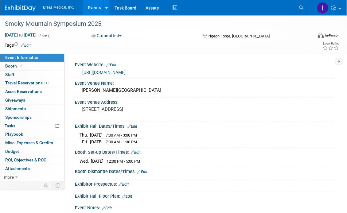
click at [122, 71] on link "https://www.encorehc.com/sms" at bounding box center [103, 72] width 43 height 5
click at [37, 33] on span "Oct 21, 2025 to Oct 24, 2025" at bounding box center [21, 35] width 32 height 6
select select "9"
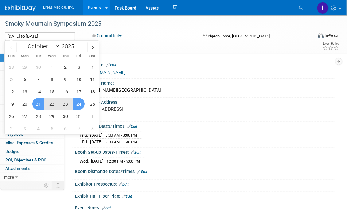
click at [53, 103] on span "22" at bounding box center [52, 104] width 12 height 12
type input "Oct 22, 2025"
click at [81, 105] on span "24" at bounding box center [79, 104] width 12 height 12
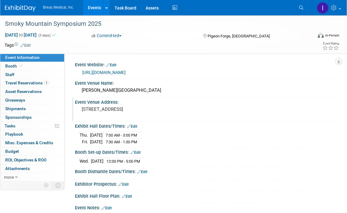
click at [206, 118] on div "Event Venue Address: 3230 Parkway Pigeon Forge, TN 37863" at bounding box center [203, 110] width 262 height 24
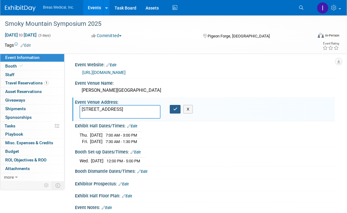
click at [174, 108] on icon "button" at bounding box center [175, 109] width 4 height 4
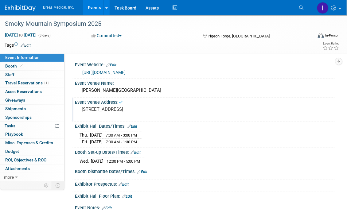
click at [92, 4] on link "Events" at bounding box center [94, 7] width 22 height 15
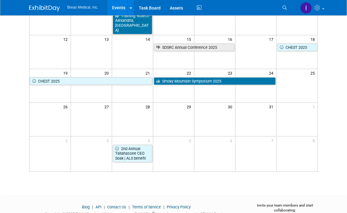
scroll to position [123, 0]
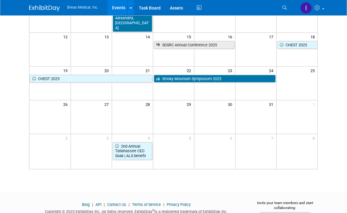
drag, startPoint x: 324, startPoint y: 108, endPoint x: 324, endPoint y: 103, distance: 4.9
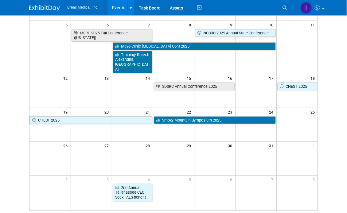
scroll to position [92, 0]
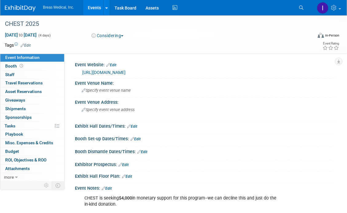
click at [125, 71] on link "[URL][DOMAIN_NAME]" at bounding box center [103, 72] width 43 height 5
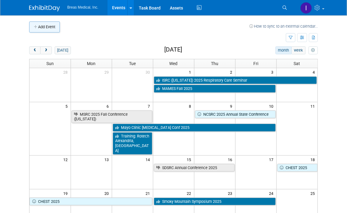
click at [52, 25] on button "Add Event" at bounding box center [44, 26] width 31 height 11
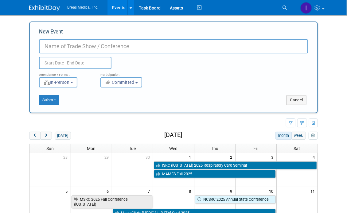
click at [93, 48] on input "New Event" at bounding box center [173, 46] width 269 height 14
paste input "[DATE] – Marietta GA Agenda template: 10 AM Breas set up ([PERSON_NAME], [PERSO…"
type input "[DATE] – Marietta GA Agenda template: 10 AM Breas set up ([PERSON_NAME], [PERSO…"
type input "Training: Rotech [GEOGRAPHIC_DATA], [GEOGRAPHIC_DATA]"
click at [74, 62] on input "text" at bounding box center [75, 63] width 72 height 12
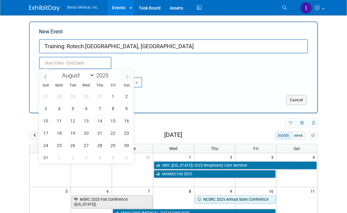
click at [129, 76] on icon at bounding box center [127, 77] width 4 height 4
select select "9"
click at [74, 133] on span "21" at bounding box center [73, 133] width 12 height 12
click at [74, 132] on span "21" at bounding box center [73, 133] width 12 height 12
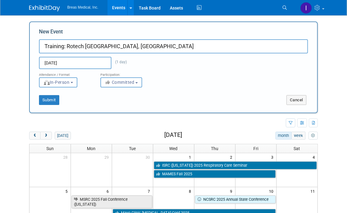
type input "[DATE] to [DATE]"
click at [45, 98] on button "Submit" at bounding box center [49, 100] width 20 height 10
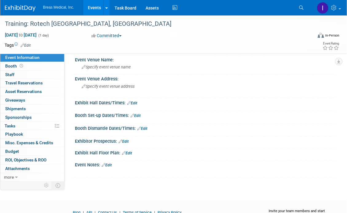
scroll to position [31, 0]
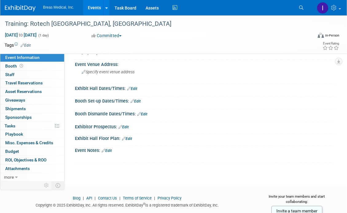
click at [111, 148] on link "Edit" at bounding box center [107, 150] width 10 height 4
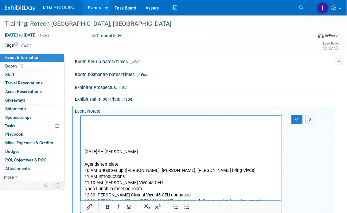
scroll to position [73, 0]
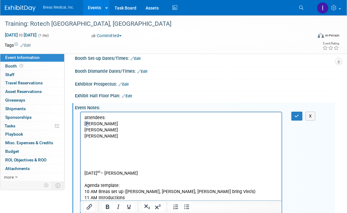
click at [88, 125] on p "BRett Townsend" at bounding box center [181, 124] width 194 height 6
click at [94, 166] on p "Rich Text Area. Press ALT-0 for help." at bounding box center [181, 167] width 194 height 6
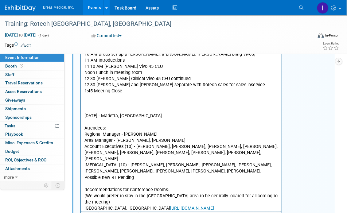
scroll to position [227, 0]
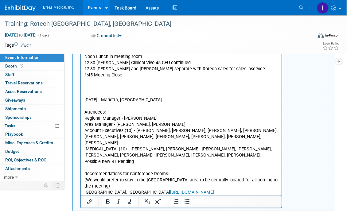
click at [102, 86] on p "Rich Text Area. Press ALT-0 for help." at bounding box center [181, 88] width 194 height 6
click at [85, 112] on p "Attendees:" at bounding box center [181, 112] width 194 height 6
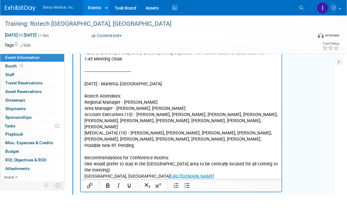
scroll to position [257, 0]
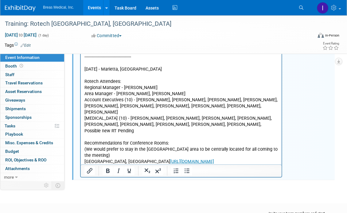
click at [150, 134] on p "Rich Text Area. Press ALT-0 for help." at bounding box center [181, 137] width 194 height 6
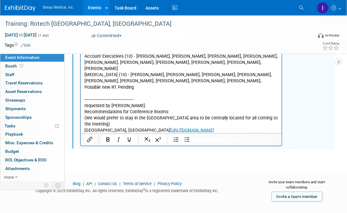
scroll to position [302, 0]
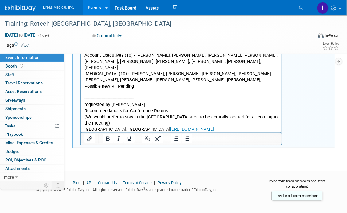
click at [317, 125] on div "X" at bounding box center [204, 14] width 259 height 264
click at [260, 133] on p "Rich Text Area. Press ALT-0 for help." at bounding box center [181, 136] width 194 height 6
click at [263, 133] on p "Rich Text Area. Press ALT-0 for help." at bounding box center [181, 136] width 194 height 6
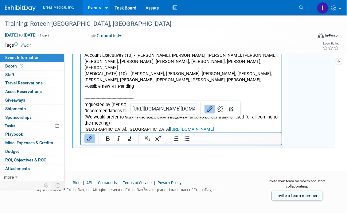
click at [256, 127] on p "Hampton Inn Marietta, GA https://www.hilton.com/en/hotels/atltthx-hampton-suite…" at bounding box center [181, 130] width 194 height 6
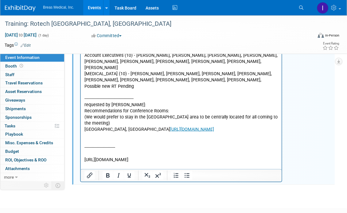
click at [191, 151] on p "Rich Text Area. Press ALT-0 for help." at bounding box center [181, 154] width 194 height 6
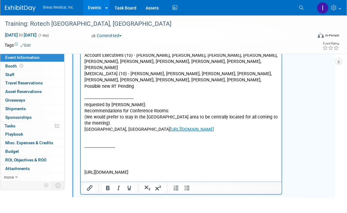
drag, startPoint x: 279, startPoint y: 140, endPoint x: 276, endPoint y: 142, distance: 3.7
click at [279, 140] on html "attendees: Brett Townsend Michael Griggs Joey Frey ----------------------------…" at bounding box center [180, 33] width 201 height 298
drag, startPoint x: 244, startPoint y: 172, endPoint x: 95, endPoint y: 158, distance: 149.8
click at [95, 158] on body "attendees: Brett Townsend Michael Griggs Joey Frey ----------------------------…" at bounding box center [181, 35] width 194 height 296
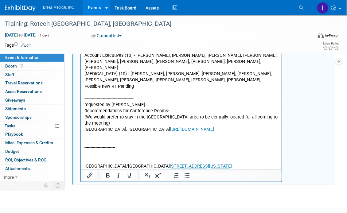
click at [164, 164] on p "Hampton Inn and Suites Atlanta/Marietta 2136 Kingston Court, Marietta, Georgia,…" at bounding box center [181, 167] width 194 height 6
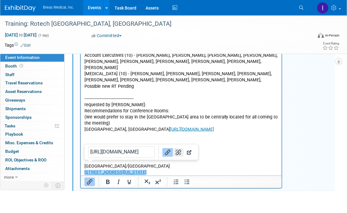
click at [176, 151] on button "Remove link" at bounding box center [178, 152] width 10 height 9
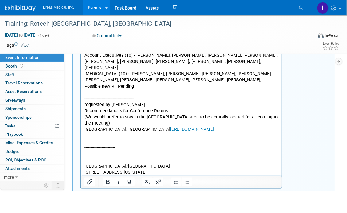
click at [194, 170] on p "﻿2136 Kingston Court, Marietta, Georgia, 30067, USA" at bounding box center [181, 173] width 194 height 6
click at [126, 170] on p "2136 Kingston Court, Marietta, Georgia, 30067" at bounding box center [181, 173] width 194 height 6
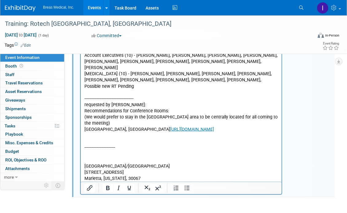
click at [269, 170] on p "2136 Kingston Court" at bounding box center [181, 173] width 194 height 6
click at [148, 176] on p "Marietta, Georgia, 30067" at bounding box center [181, 179] width 194 height 6
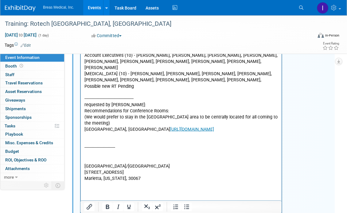
scroll to position [313, 0]
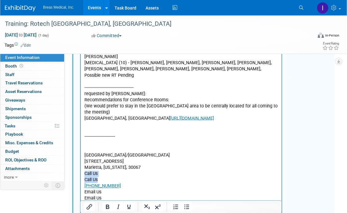
drag, startPoint x: 102, startPoint y: 174, endPoint x: 156, endPoint y: 42, distance: 142.0
click at [80, 171] on html "attendees: Brett Townsend Michael Griggs Joey Frey ----------------------------…" at bounding box center [180, 43] width 201 height 341
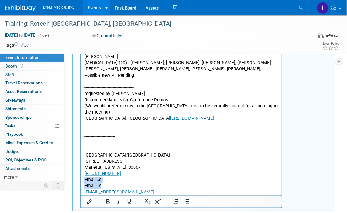
drag, startPoint x: 104, startPoint y: 181, endPoint x: 83, endPoint y: 176, distance: 21.5
click at [83, 176] on html "attendees: Brett Townsend Michael Griggs Joey Frey ----------------------------…" at bounding box center [180, 37] width 201 height 329
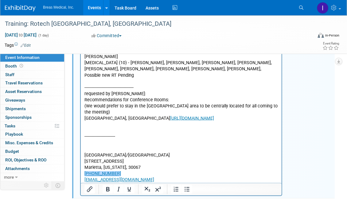
click at [121, 171] on p "678-460-1160﻿" at bounding box center [181, 174] width 194 height 6
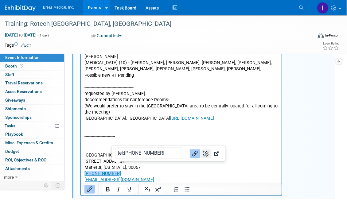
click at [202, 153] on icon "Remove link" at bounding box center [205, 153] width 7 height 7
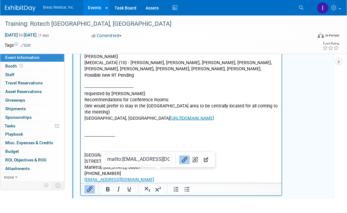
click at [174, 177] on p "ATLTT_hampton_suites@hilton.com" at bounding box center [181, 180] width 194 height 6
click at [191, 160] on icon "Remove link" at bounding box center [194, 159] width 7 height 7
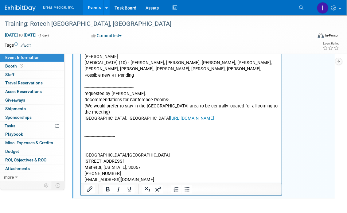
click at [117, 140] on p "Rich Text Area. Press ALT-0 for help." at bounding box center [181, 143] width 194 height 6
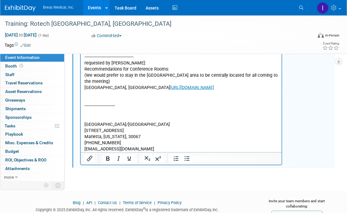
click at [168, 147] on p "ATLTT_hampton_suites@hilton.com﻿" at bounding box center [181, 150] width 194 height 6
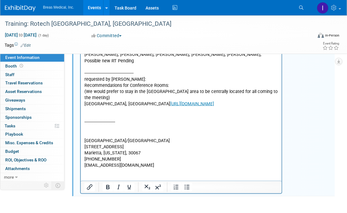
scroll to position [313, 0]
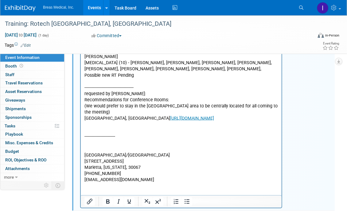
click at [119, 128] on p "Rich Text Area. Press ALT-0 for help." at bounding box center [181, 131] width 194 height 6
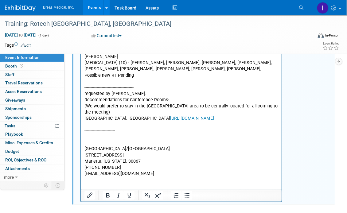
click at [114, 140] on p "Rich Text Area. Press ALT-0 for help." at bounding box center [181, 143] width 194 height 6
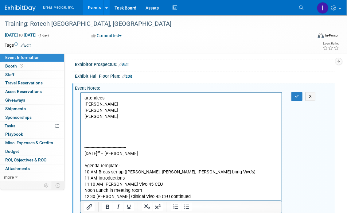
scroll to position [98, 0]
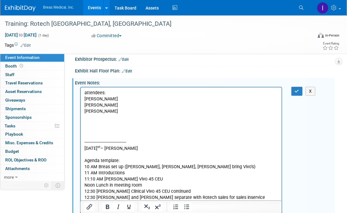
click at [122, 105] on p "Michael Griggs" at bounding box center [181, 105] width 194 height 6
click at [296, 90] on icon "button" at bounding box center [296, 91] width 5 height 4
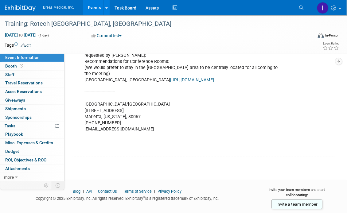
scroll to position [353, 0]
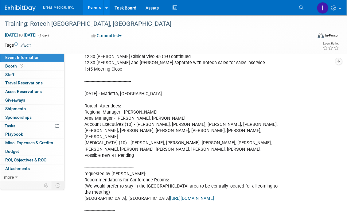
scroll to position [231, 0]
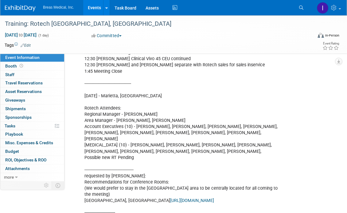
click at [126, 119] on div "attendees: Brett Townsend Michael Griggs (may be at CHEST) Joey Frey ----------…" at bounding box center [181, 114] width 202 height 320
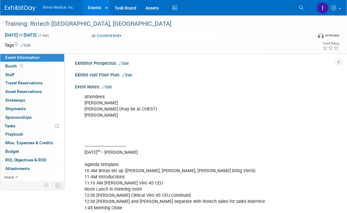
scroll to position [77, 0]
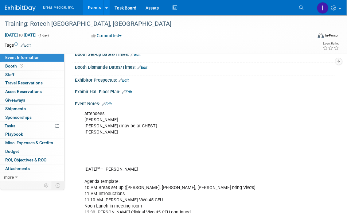
click at [109, 102] on link "Edit" at bounding box center [107, 104] width 10 height 4
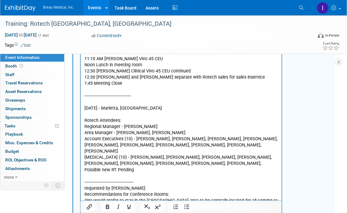
scroll to position [231, 0]
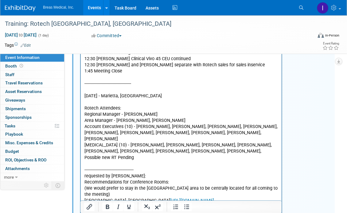
click at [264, 149] on p "attendees: Brett Townsend Michael Griggs (may be at CHEST) Joey Frey ----------…" at bounding box center [181, 115] width 194 height 314
click at [267, 146] on p "attendees: Brett Townsend Michael Griggs (may be at CHEST) Joey Frey ----------…" at bounding box center [181, 115] width 194 height 314
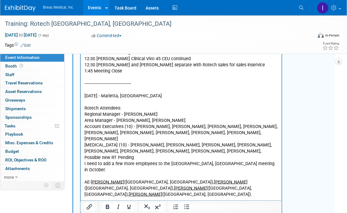
click at [267, 146] on p "attendees: Brett Townsend Michael Griggs (may be at CHEST) Joey Frey ----------…" at bounding box center [181, 59] width 194 height 203
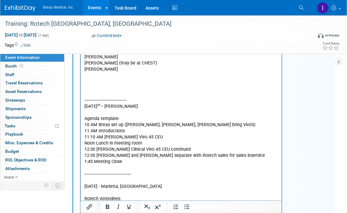
scroll to position [108, 0]
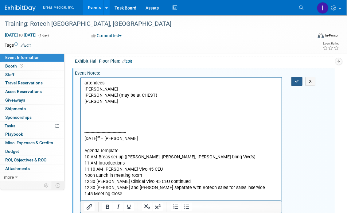
click at [297, 81] on icon "button" at bounding box center [296, 81] width 5 height 4
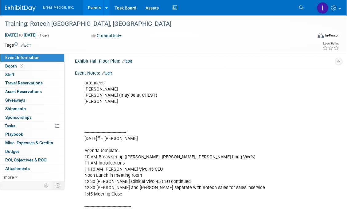
click at [109, 71] on link "Edit" at bounding box center [107, 73] width 10 height 4
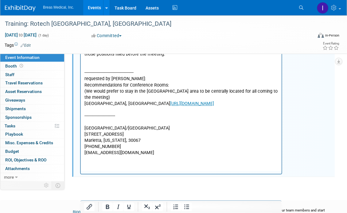
scroll to position [384, 0]
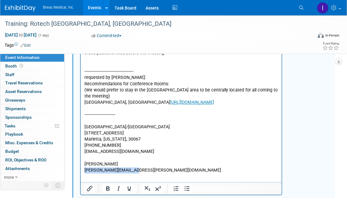
drag, startPoint x: 135, startPoint y: 152, endPoint x: 83, endPoint y: 151, distance: 51.5
copy p "erica.cole2@hilton.com"
click at [130, 168] on p "erica.cole2@hilton.com" at bounding box center [181, 177] width 194 height 18
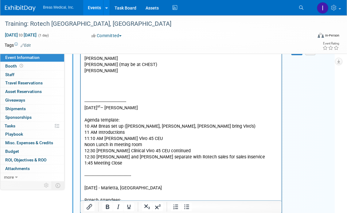
scroll to position [108, 0]
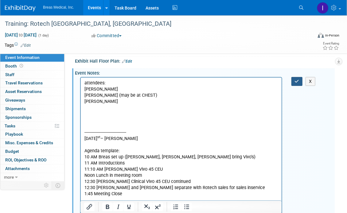
click at [296, 80] on icon "button" at bounding box center [296, 81] width 5 height 4
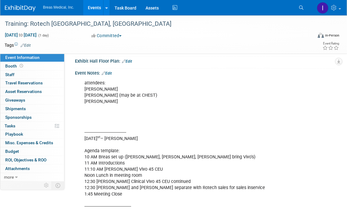
drag, startPoint x: 290, startPoint y: 117, endPoint x: 267, endPoint y: 74, distance: 48.3
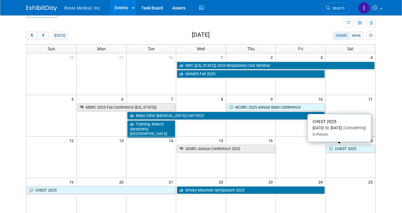
scroll to position [1, 0]
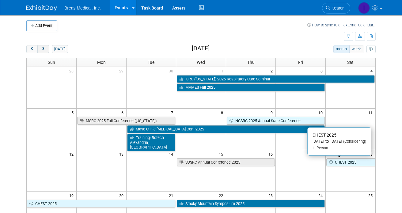
click at [44, 49] on span "next" at bounding box center [43, 49] width 5 height 4
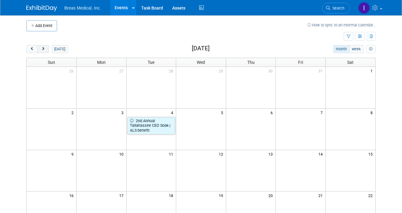
click at [44, 49] on span "next" at bounding box center [43, 49] width 5 height 4
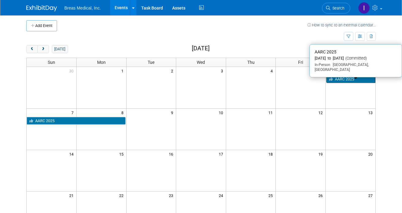
click at [353, 78] on link "AARC 2025" at bounding box center [351, 79] width 49 height 8
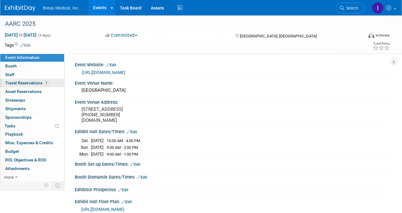
click at [21, 82] on span "Travel Reservations 1" at bounding box center [27, 82] width 44 height 5
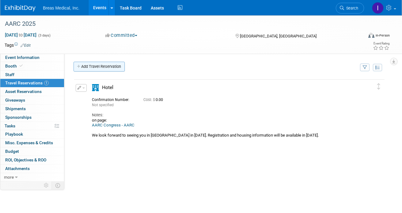
click at [116, 67] on link "Add Travel Reservation" at bounding box center [99, 67] width 51 height 10
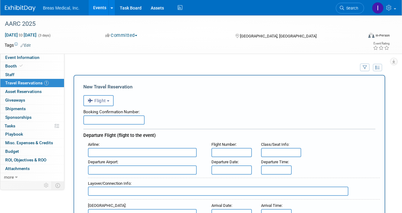
click at [102, 99] on span "Flight" at bounding box center [97, 100] width 18 height 5
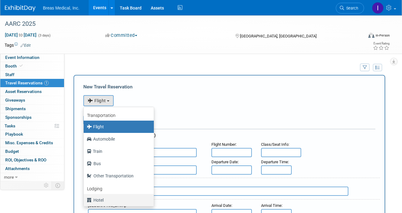
click at [94, 200] on label "Hotel" at bounding box center [117, 200] width 61 height 10
click at [85, 200] on input "Hotel" at bounding box center [83, 199] width 4 height 4
select select "6"
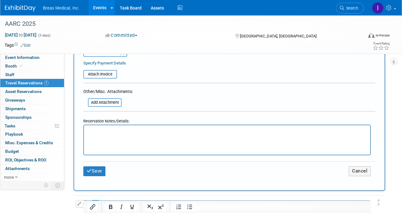
scroll to position [276, 0]
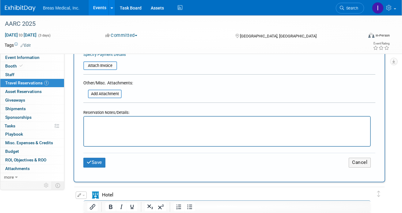
click at [110, 125] on html at bounding box center [227, 121] width 286 height 9
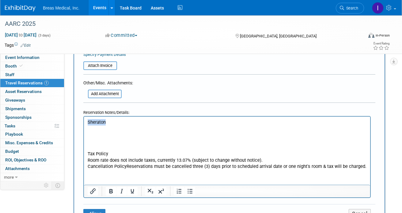
drag, startPoint x: 106, startPoint y: 122, endPoint x: 84, endPoint y: 122, distance: 21.5
click at [84, 122] on html "Sheraton Tax Policy Room rate does not include taxes, currently 13.07% (subject…" at bounding box center [227, 143] width 286 height 53
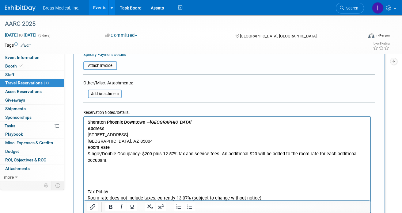
click at [104, 180] on p "Rich Text Area. Press ALT-0 for help." at bounding box center [227, 179] width 279 height 6
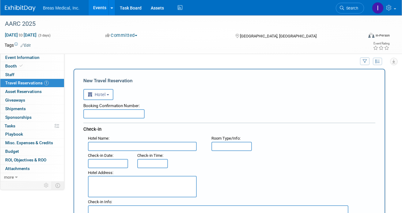
scroll to position [0, 0]
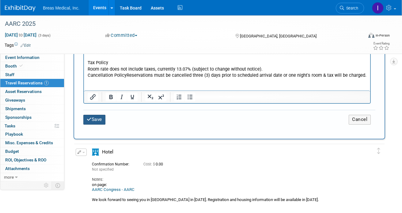
click at [99, 115] on button "Save" at bounding box center [94, 120] width 22 height 10
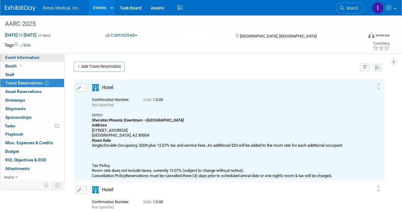
click at [17, 59] on span "Event Information" at bounding box center [22, 57] width 34 height 5
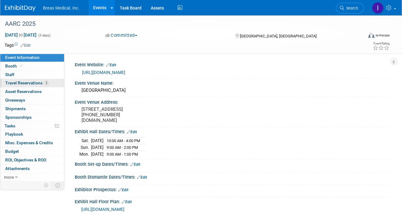
click at [20, 83] on span "Travel Reservations 2" at bounding box center [27, 82] width 44 height 5
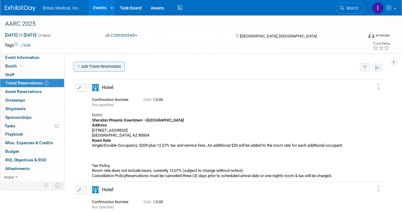
click at [113, 65] on link "Add Travel Reservation" at bounding box center [99, 67] width 51 height 10
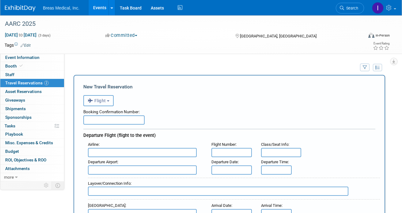
click at [104, 100] on span "Flight" at bounding box center [97, 100] width 18 height 5
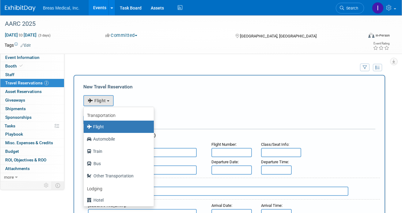
click at [215, 98] on div "<i class="fas fa-plane" style="padding: 6px 4px 6px 1px;"></i> Flight <i class=…" at bounding box center [229, 100] width 292 height 13
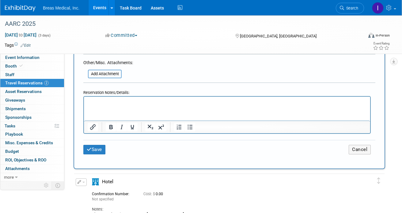
scroll to position [399, 0]
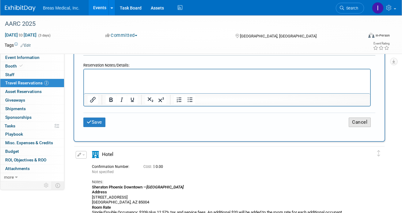
click at [363, 117] on button "Cancel" at bounding box center [360, 122] width 22 height 10
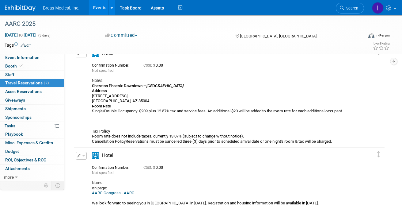
scroll to position [24, 0]
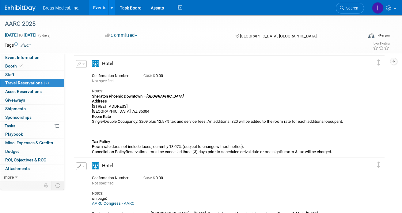
click at [84, 166] on span "button" at bounding box center [84, 166] width 2 height 1
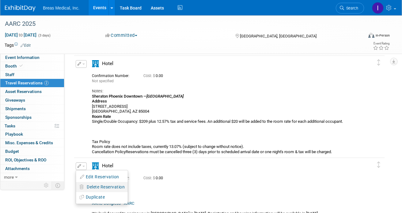
click at [93, 185] on span "Delete Reservation" at bounding box center [106, 186] width 38 height 5
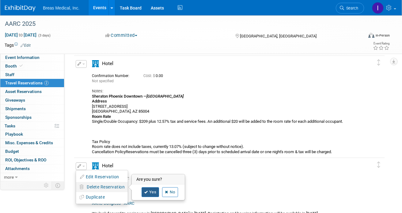
click at [146, 191] on icon at bounding box center [146, 191] width 4 height 3
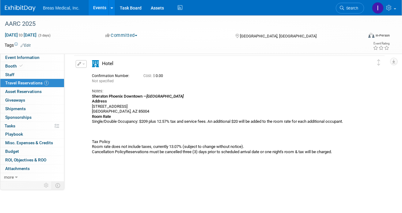
scroll to position [0, 0]
click at [76, 63] on button "button" at bounding box center [81, 64] width 11 height 8
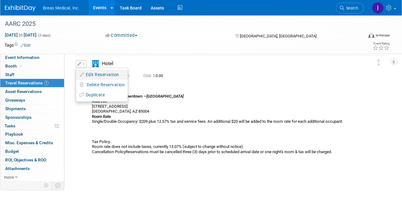
click at [90, 73] on button "Edit Reservation" at bounding box center [102, 74] width 52 height 9
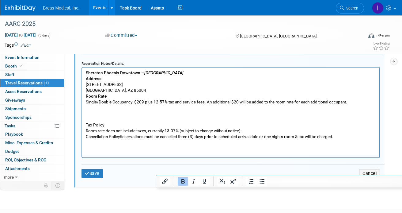
scroll to position [316, 0]
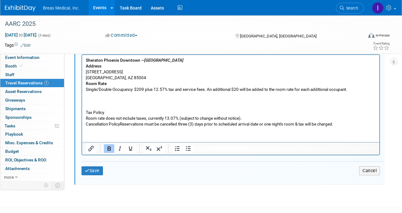
click at [358, 127] on html "[GEOGRAPHIC_DATA] — AARC Headquarters Hotel Address [STREET_ADDRESS] Room Rate …" at bounding box center [230, 91] width 297 height 72
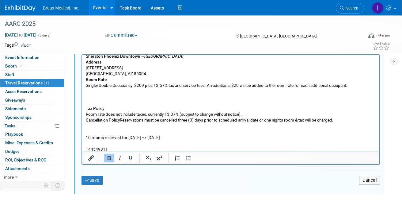
scroll to position [67, 0]
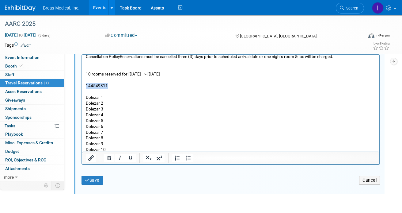
drag, startPoint x: 113, startPoint y: 84, endPoint x: 83, endPoint y: 84, distance: 31.0
click at [83, 84] on html "[GEOGRAPHIC_DATA] — AARC Headquarters Hotel Address [STREET_ADDRESS] Room Rate …" at bounding box center [230, 69] width 297 height 165
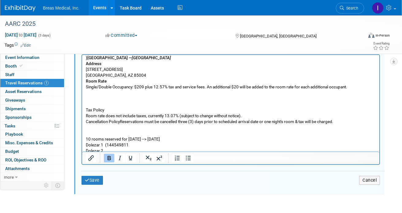
scroll to position [2, 0]
click at [144, 143] on p "Dolezar 1 (144549811" at bounding box center [231, 145] width 290 height 6
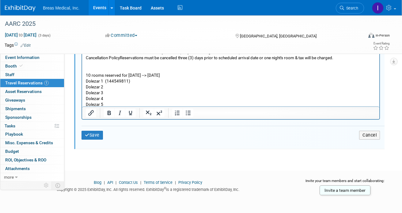
scroll to position [20, 0]
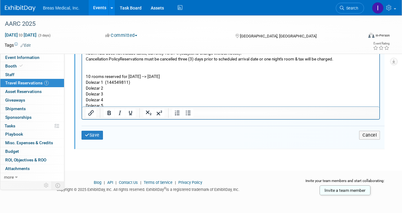
click at [107, 82] on p "Dolezar 1 (144549811)" at bounding box center [231, 82] width 290 height 6
click at [90, 132] on button "Save" at bounding box center [92, 135] width 21 height 9
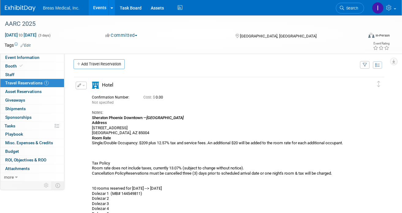
scroll to position [0, 0]
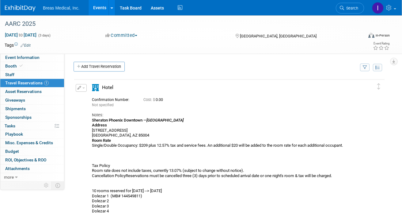
click at [81, 89] on button "button" at bounding box center [81, 88] width 11 height 8
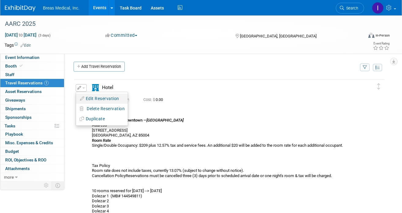
click at [97, 98] on button "Edit Reservation" at bounding box center [102, 98] width 52 height 9
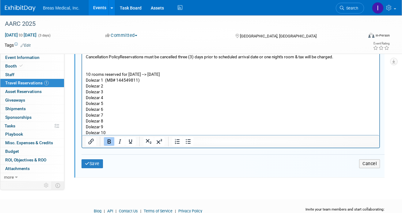
scroll to position [361, 0]
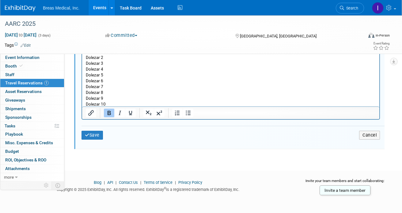
click at [126, 105] on p "[GEOGRAPHIC_DATA] — AARC Headquarters Hotel Address [STREET_ADDRESS] Room Rate …" at bounding box center [231, 33] width 290 height 145
click at [106, 102] on p "[GEOGRAPHIC_DATA] — AARC Headquarters Hotel Address [STREET_ADDRESS] Room Rate …" at bounding box center [231, 33] width 290 height 145
click at [113, 98] on p "[GEOGRAPHIC_DATA] — AARC Headquarters Hotel Address [STREET_ADDRESS] Room Rate …" at bounding box center [231, 33] width 290 height 145
drag, startPoint x: 159, startPoint y: 103, endPoint x: 110, endPoint y: 104, distance: 48.2
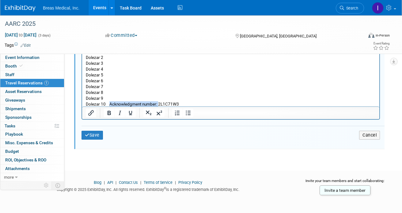
click at [110, 104] on p "[GEOGRAPHIC_DATA] — AARC Headquarters Hotel Address [STREET_ADDRESS] Room Rate …" at bounding box center [231, 33] width 290 height 145
copy p "Acknowledgment number:"
click at [120, 95] on p "[GEOGRAPHIC_DATA] — AARC Headquarters Hotel Address [STREET_ADDRESS] Room Rate …" at bounding box center [231, 33] width 290 height 145
drag, startPoint x: 164, startPoint y: 98, endPoint x: 104, endPoint y: 97, distance: 60.7
click at [104, 97] on p "[GEOGRAPHIC_DATA] — AARC Headquarters Hotel Address [STREET_ADDRESS] Room Rate …" at bounding box center [231, 33] width 290 height 145
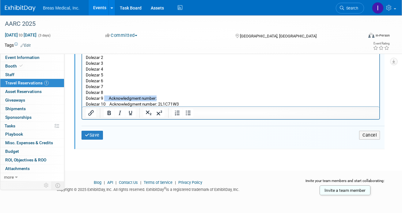
copy p "Acknowledgment number:"
click at [121, 92] on p "[GEOGRAPHIC_DATA] — AARC Headquarters Hotel Address [STREET_ADDRESS] Room Rate …" at bounding box center [231, 33] width 290 height 145
click at [122, 86] on p "[GEOGRAPHIC_DATA] — AARC Headquarters Hotel Address [STREET_ADDRESS] Room Rate …" at bounding box center [231, 33] width 290 height 145
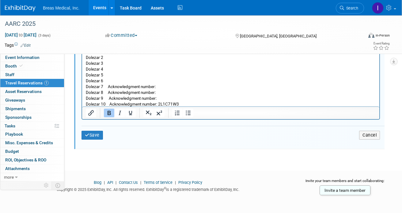
click at [121, 80] on p "[GEOGRAPHIC_DATA] — AARC Headquarters Hotel Address [STREET_ADDRESS] Room Rate …" at bounding box center [231, 33] width 290 height 145
click at [125, 74] on p "[GEOGRAPHIC_DATA] — AARC Headquarters Hotel Address [STREET_ADDRESS] Room Rate …" at bounding box center [231, 33] width 290 height 145
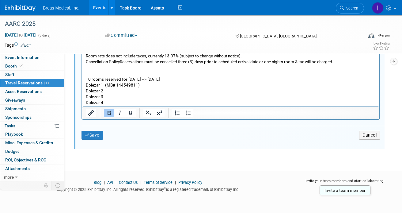
scroll to position [31, 0]
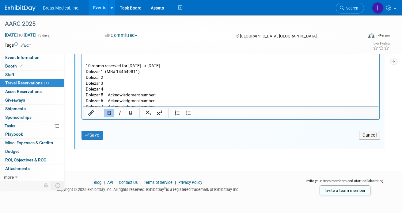
click at [121, 88] on p "[GEOGRAPHIC_DATA] — AARC Headquarters Hotel Address [STREET_ADDRESS] Room Rate …" at bounding box center [231, 53] width 290 height 145
click at [122, 83] on p "[GEOGRAPHIC_DATA] — AARC Headquarters Hotel Address [STREET_ADDRESS] Room Rate …" at bounding box center [231, 53] width 290 height 145
click at [124, 75] on p "[GEOGRAPHIC_DATA] — AARC Headquarters Hotel Address [STREET_ADDRESS] Room Rate …" at bounding box center [231, 53] width 290 height 145
click at [104, 71] on p "[GEOGRAPHIC_DATA] — AARC Headquarters Hotel Address [STREET_ADDRESS] Room Rate …" at bounding box center [231, 53] width 290 height 145
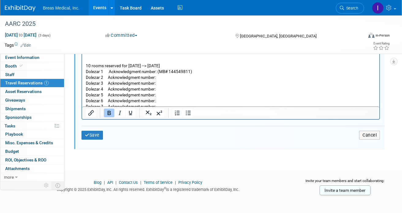
click at [158, 71] on p "[GEOGRAPHIC_DATA] — AARC Headquarters Hotel Address [STREET_ADDRESS] Room Rate …" at bounding box center [231, 53] width 290 height 145
click at [92, 131] on button "Save" at bounding box center [92, 135] width 21 height 9
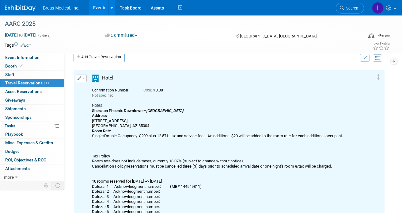
scroll to position [0, 0]
